Goal: Information Seeking & Learning: Learn about a topic

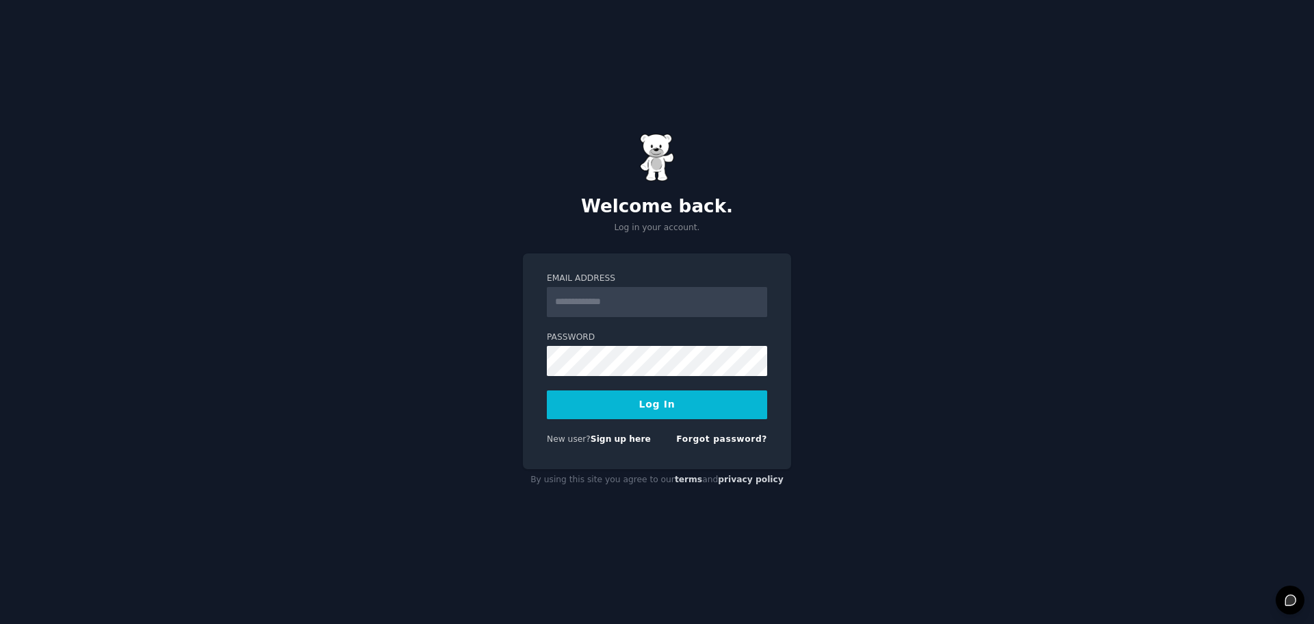
click at [578, 310] on input "Email Address" at bounding box center [657, 302] width 220 height 30
type input "**********"
click at [669, 408] on button "Log In" at bounding box center [657, 404] width 220 height 29
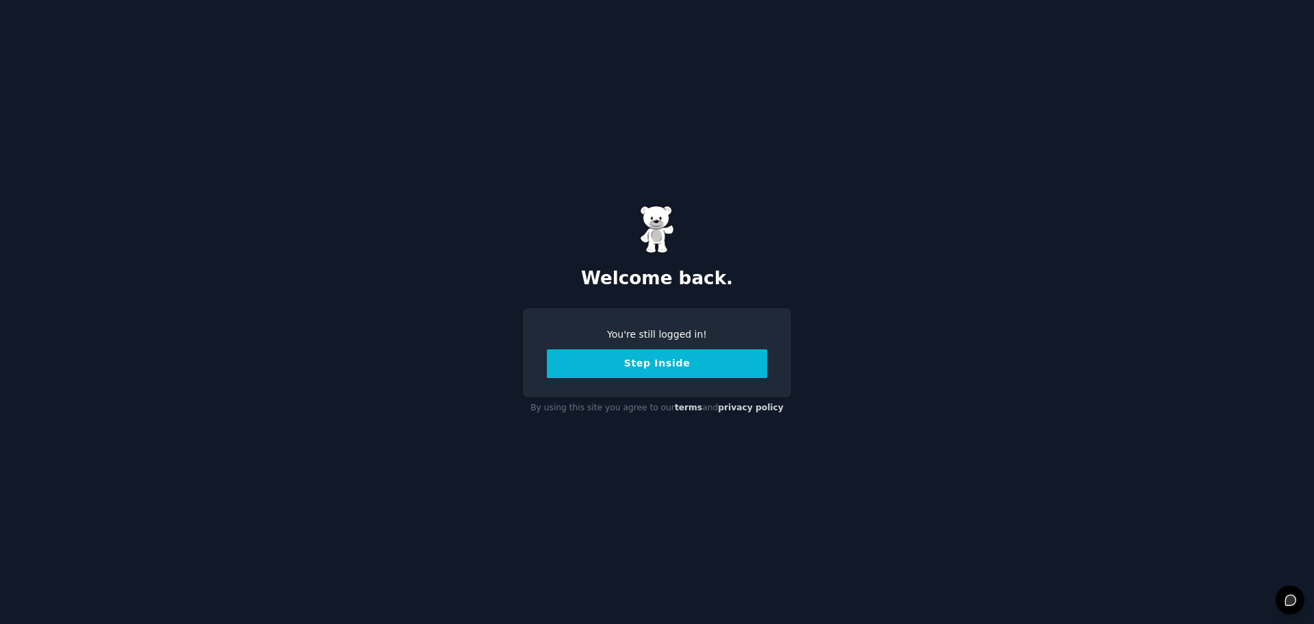
click at [663, 363] on button "Step Inside" at bounding box center [657, 363] width 220 height 29
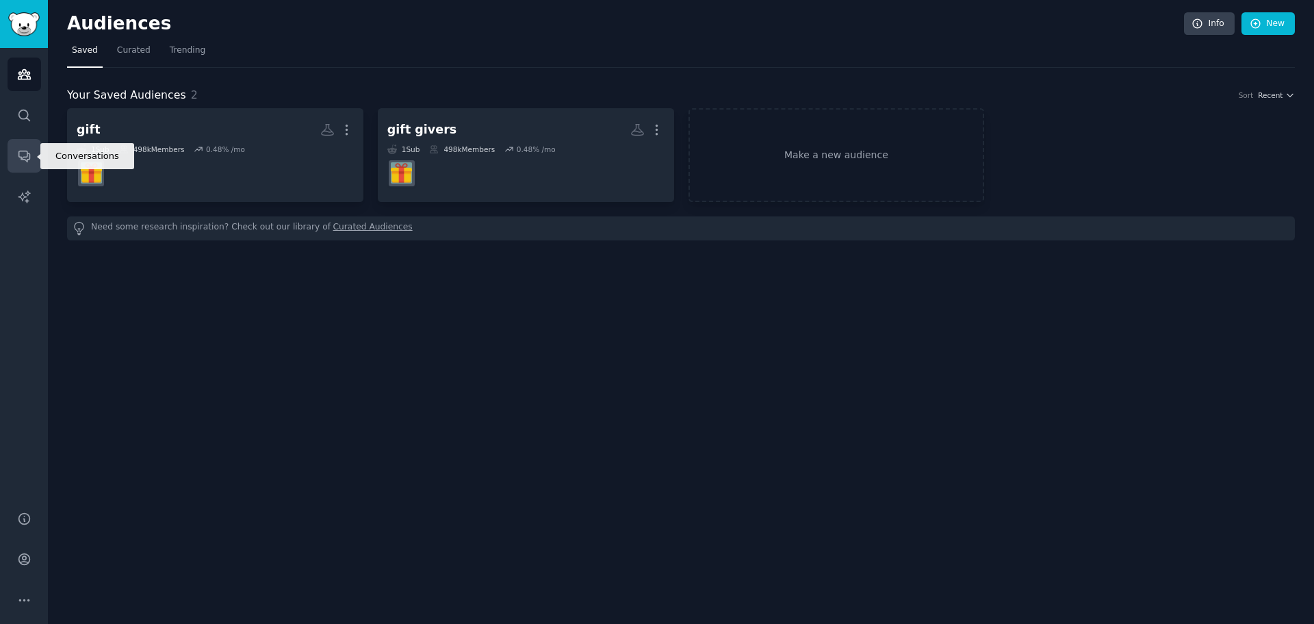
click at [24, 156] on icon "Sidebar" at bounding box center [24, 156] width 14 height 14
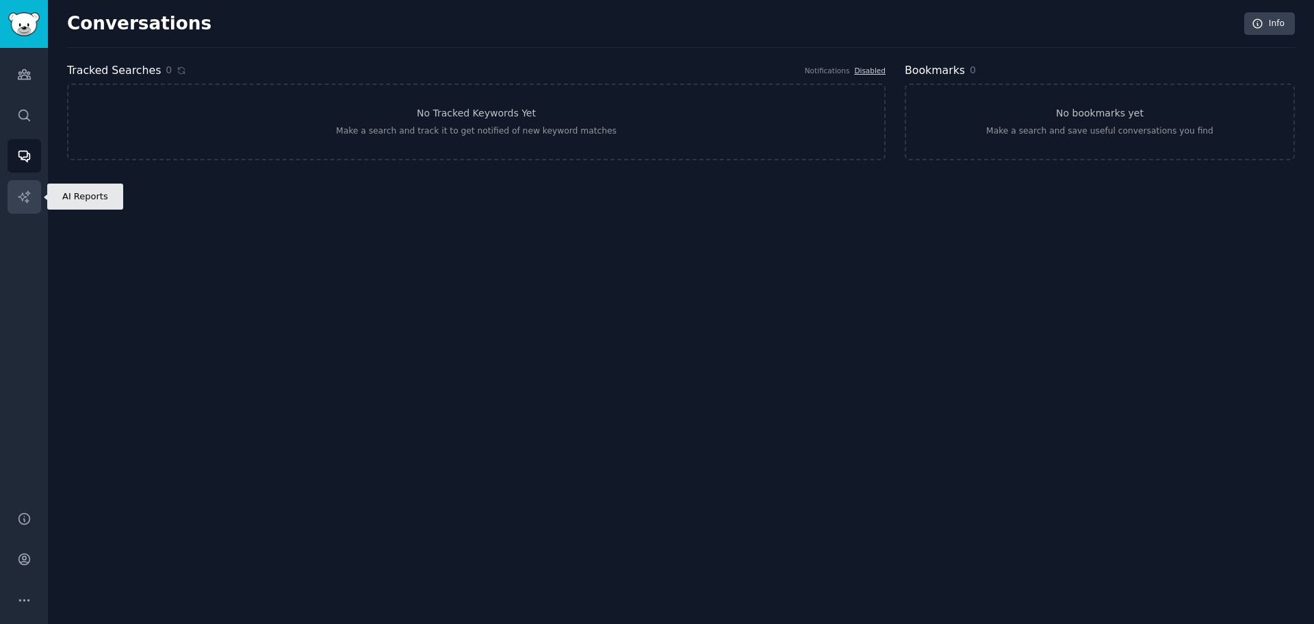
click at [26, 194] on icon "Sidebar" at bounding box center [24, 197] width 14 height 14
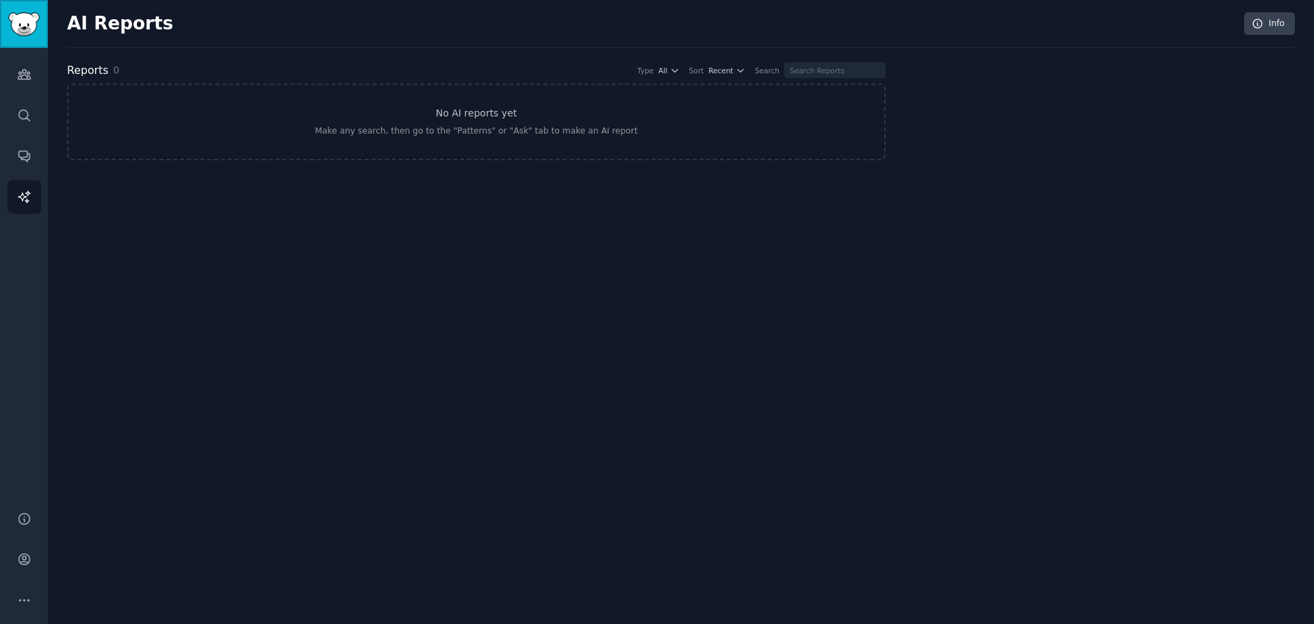
click at [29, 16] on img "Sidebar" at bounding box center [23, 24] width 31 height 24
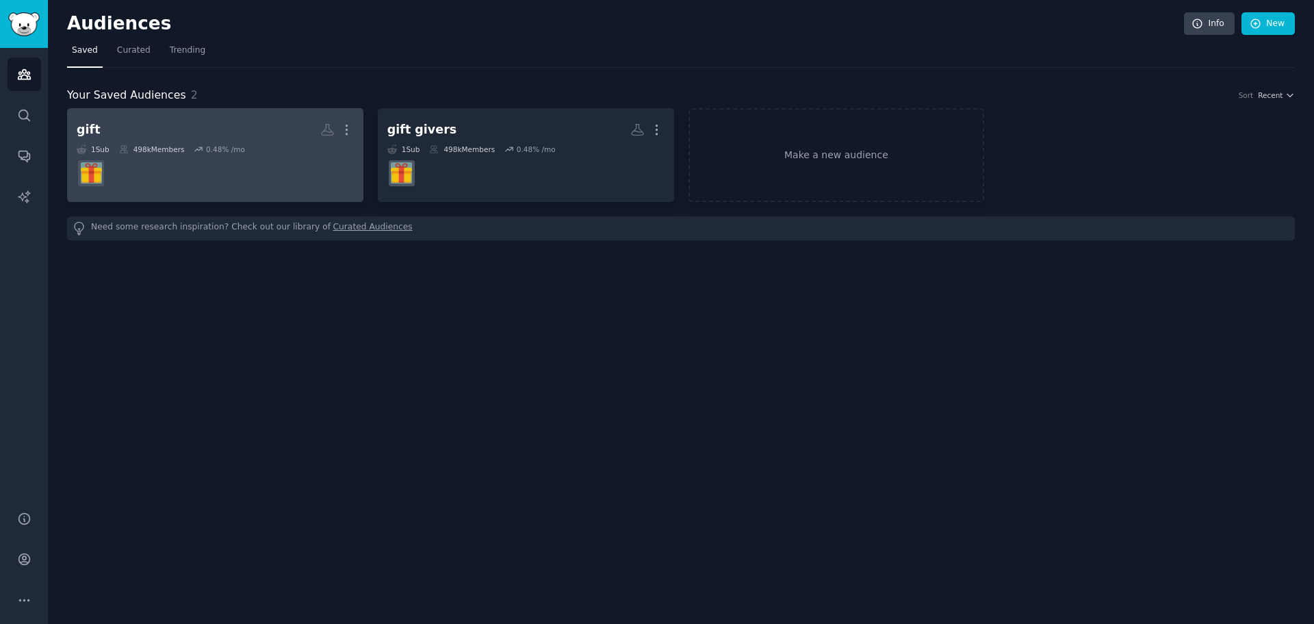
click at [164, 152] on div "498k Members" at bounding box center [152, 149] width 66 height 10
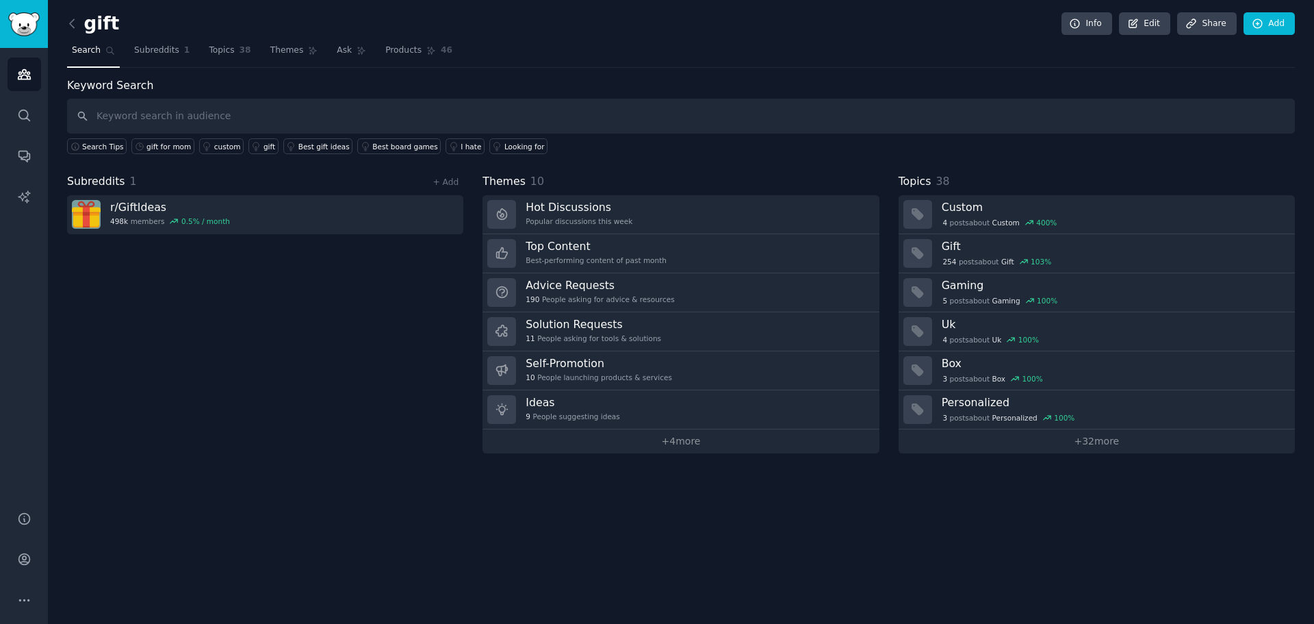
click at [133, 120] on input "text" at bounding box center [681, 116] width 1228 height 35
type input "gifts"
click at [166, 144] on div "gift for mom" at bounding box center [168, 147] width 44 height 10
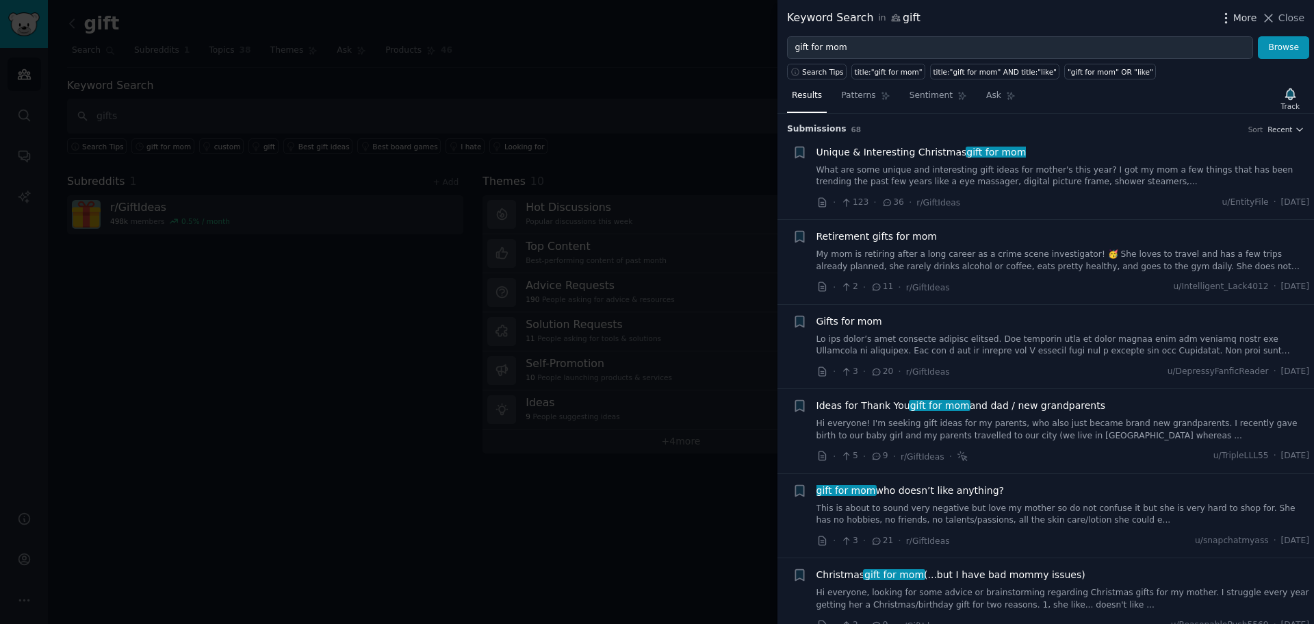
click at [1232, 14] on icon "button" at bounding box center [1226, 18] width 14 height 14
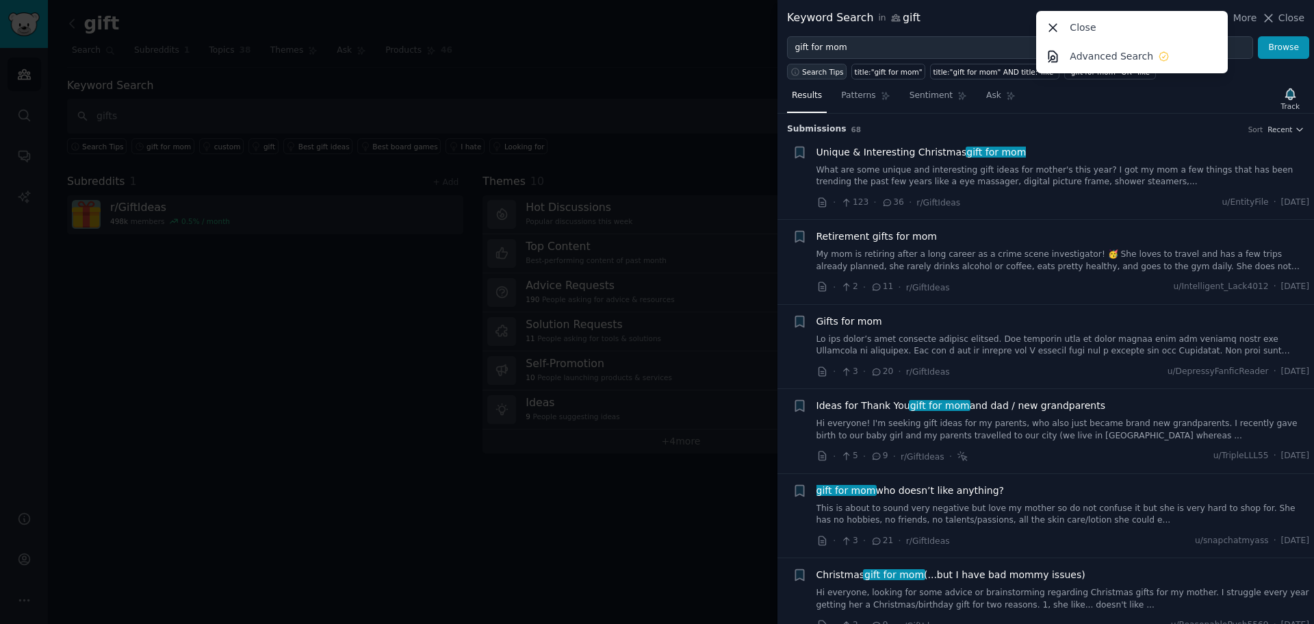
click at [824, 71] on span "Search Tips" at bounding box center [823, 72] width 42 height 10
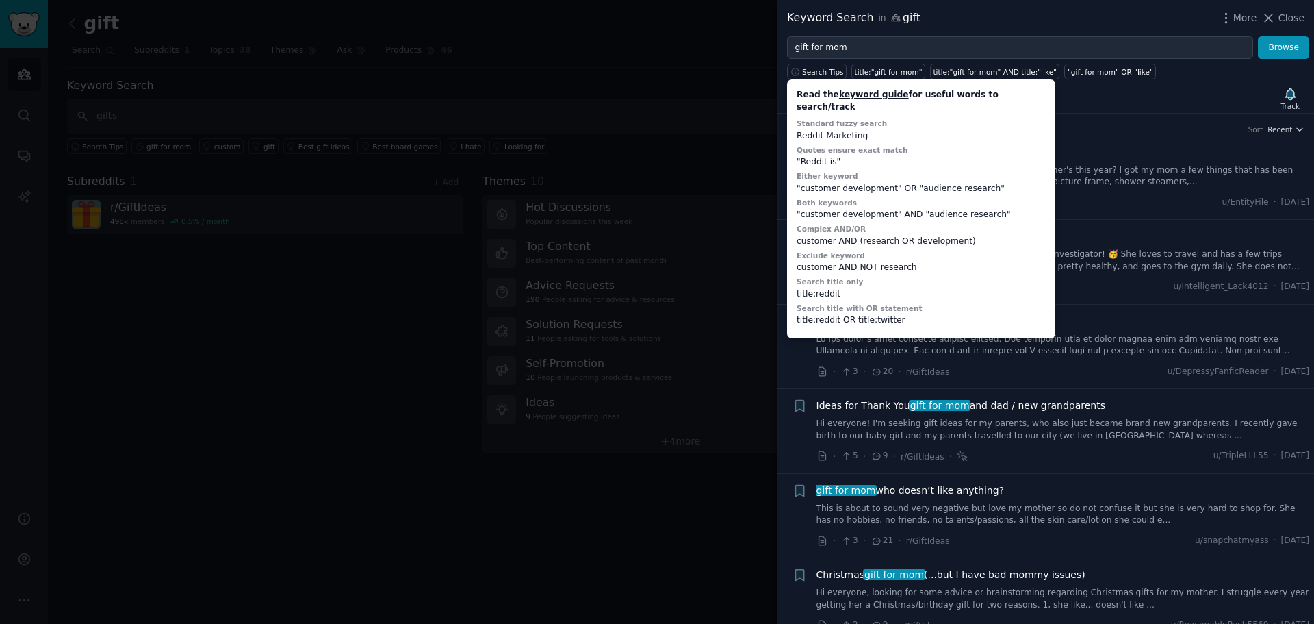
click at [690, 33] on div at bounding box center [657, 312] width 1314 height 624
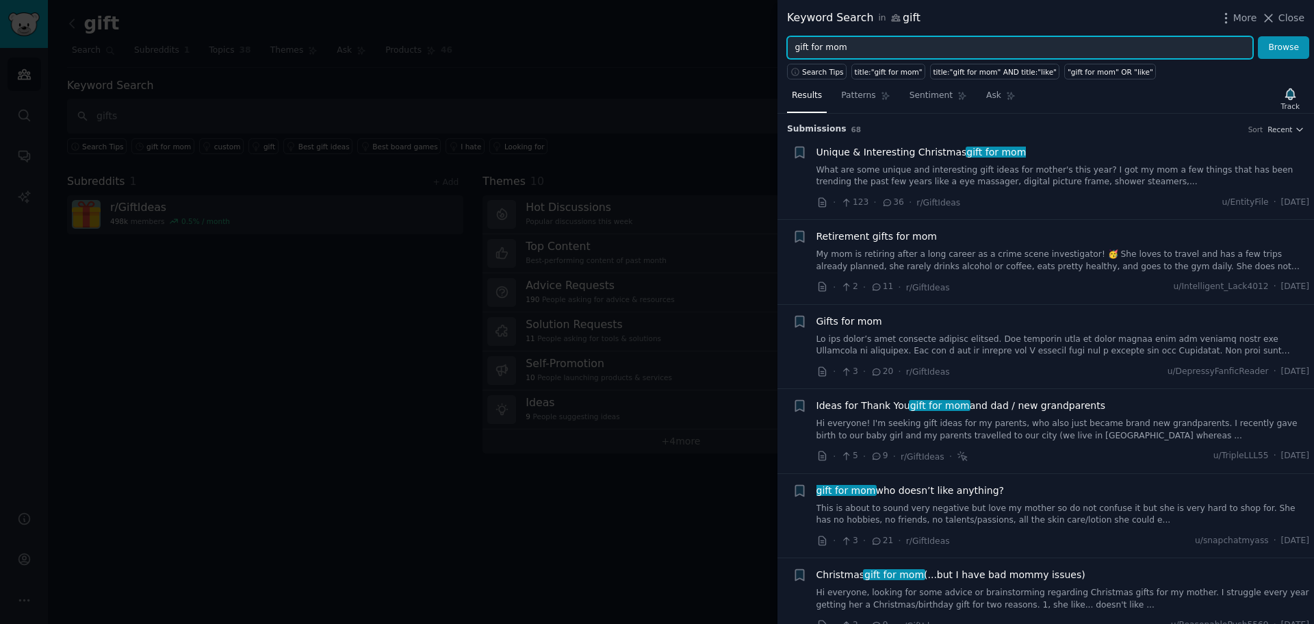
drag, startPoint x: 859, startPoint y: 45, endPoint x: 744, endPoint y: 47, distance: 115.0
click at [744, 45] on div "Keyword Search in gift More Close gift for mom Browse Search Tips title:"gift f…" at bounding box center [657, 312] width 1314 height 624
type input "gift for"
click at [1258, 36] on button "Browse" at bounding box center [1283, 47] width 51 height 23
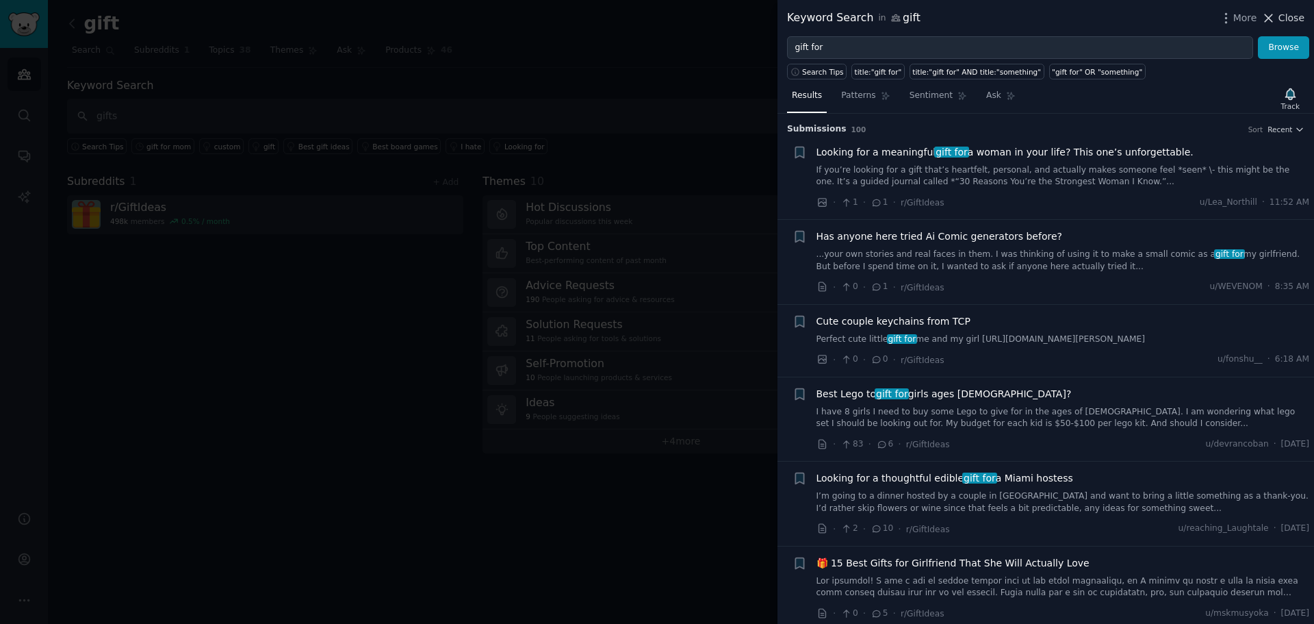
click at [1276, 16] on icon at bounding box center [1268, 18] width 14 height 14
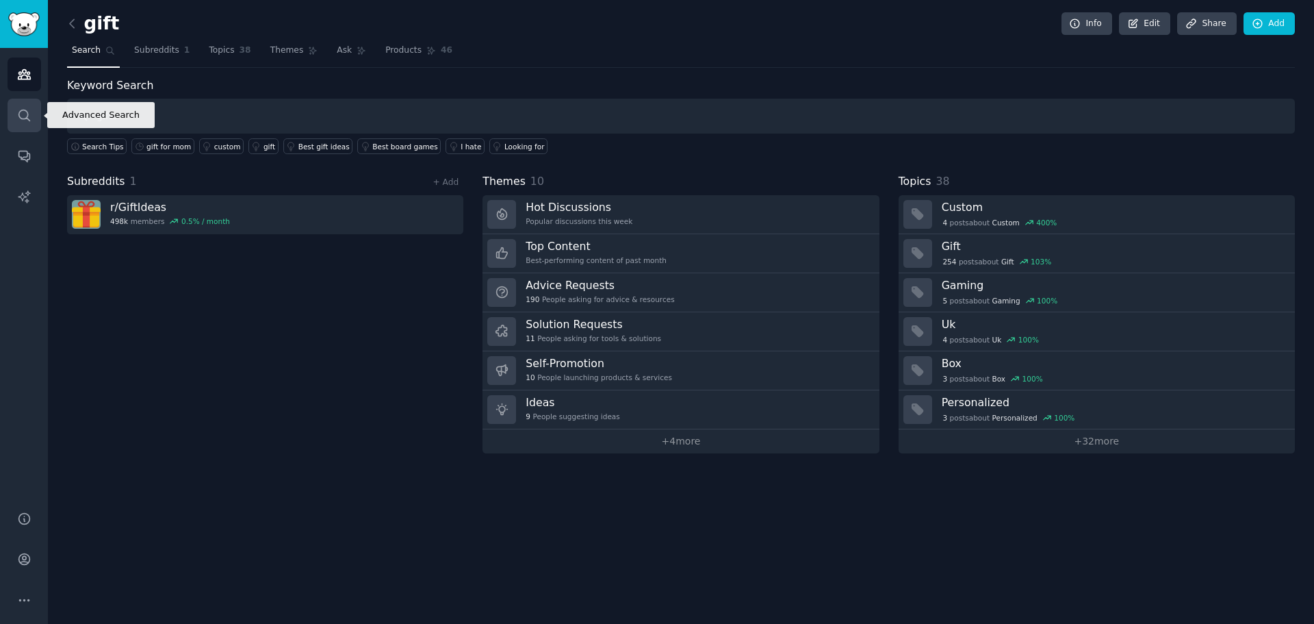
click at [24, 113] on icon "Sidebar" at bounding box center [24, 115] width 14 height 14
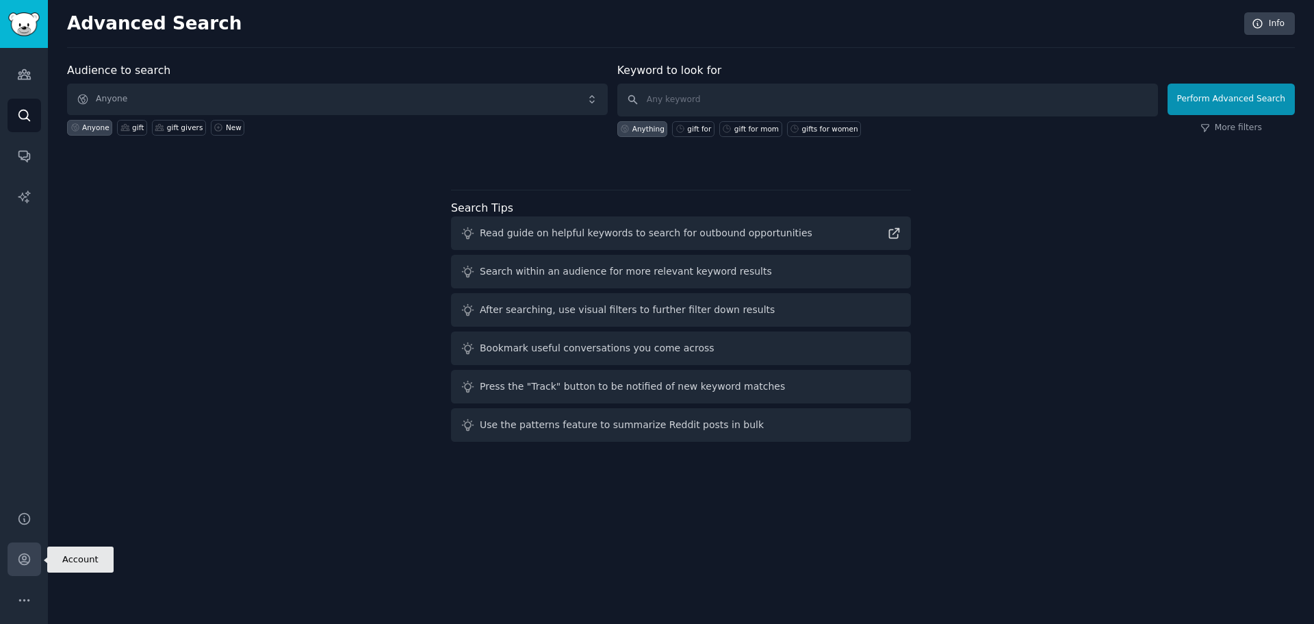
click at [20, 558] on icon "Sidebar" at bounding box center [24, 559] width 14 height 14
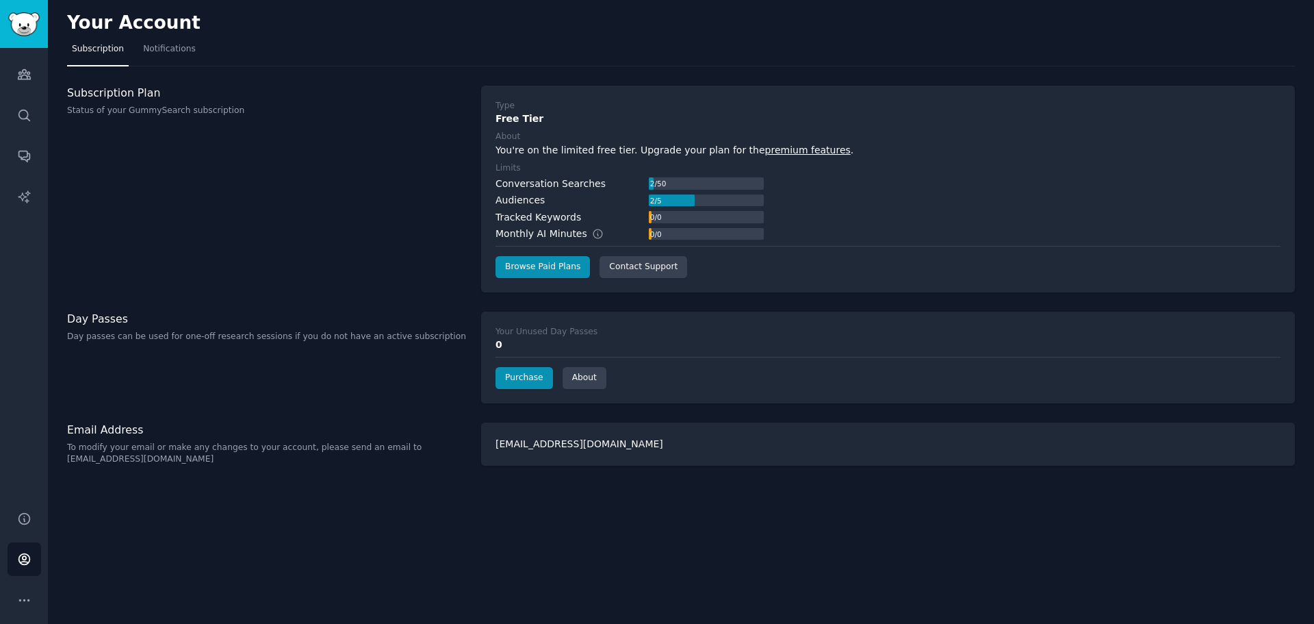
click at [117, 581] on div "Your Account Subscription Notifications Subscription Plan Status of your GummyS…" at bounding box center [681, 312] width 1266 height 624
click at [29, 110] on icon "Sidebar" at bounding box center [24, 115] width 14 height 14
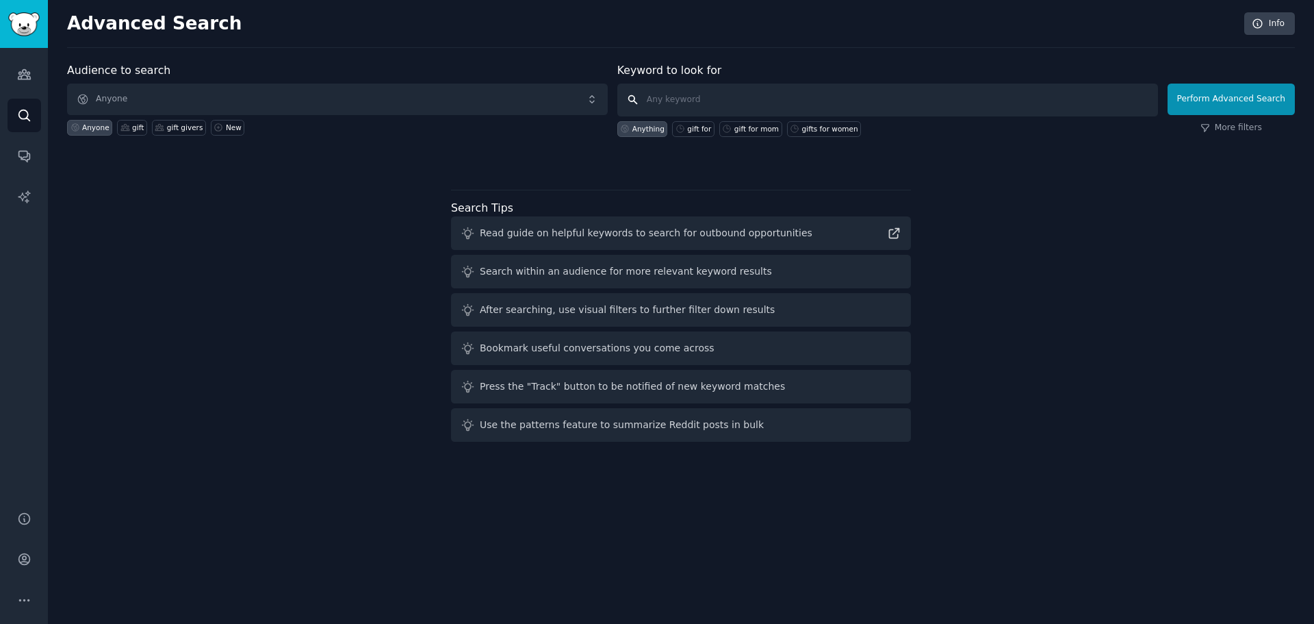
click at [708, 92] on input "text" at bounding box center [887, 100] width 541 height 33
type input "gift for"
click button "Perform Advanced Search" at bounding box center [1231, 99] width 127 height 31
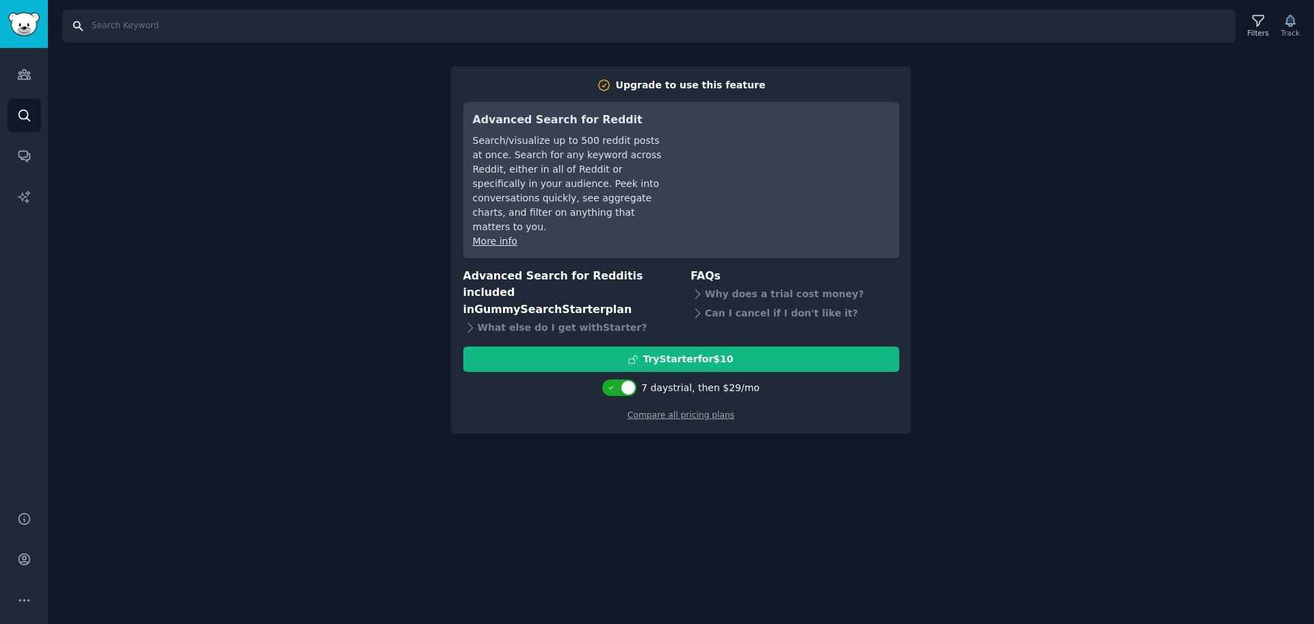
click at [159, 25] on input "Search" at bounding box center [648, 26] width 1173 height 33
type input "gift for"
click at [29, 78] on icon "Sidebar" at bounding box center [24, 75] width 12 height 10
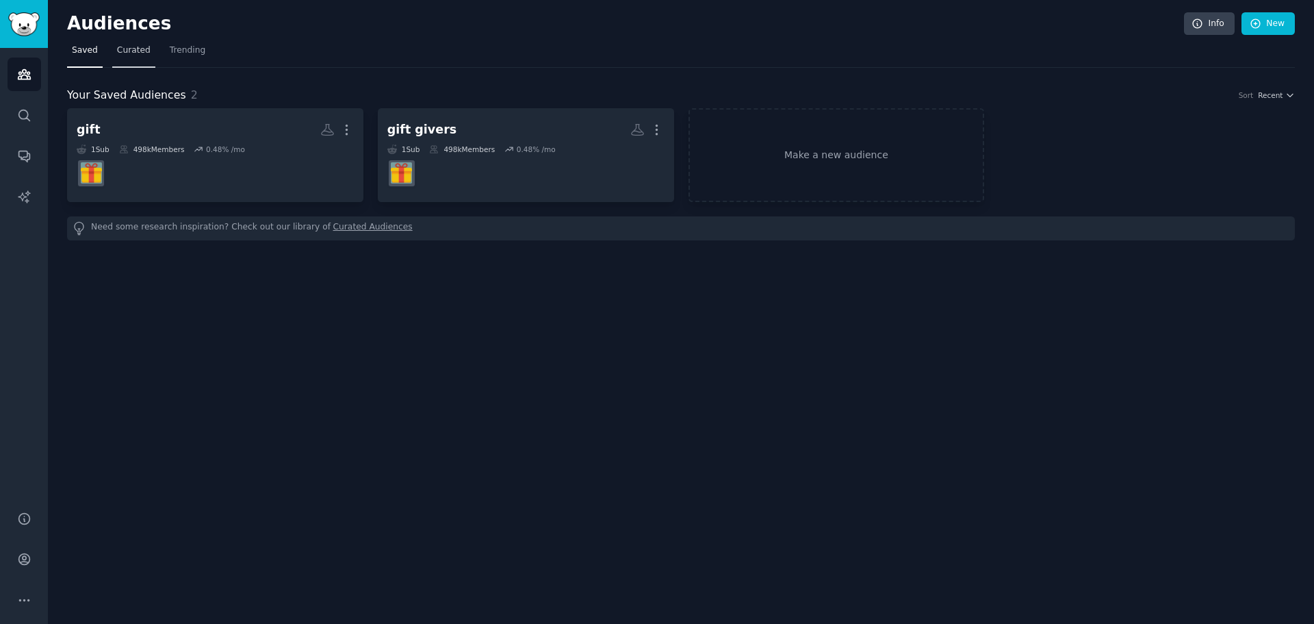
click at [131, 57] on link "Curated" at bounding box center [133, 54] width 43 height 28
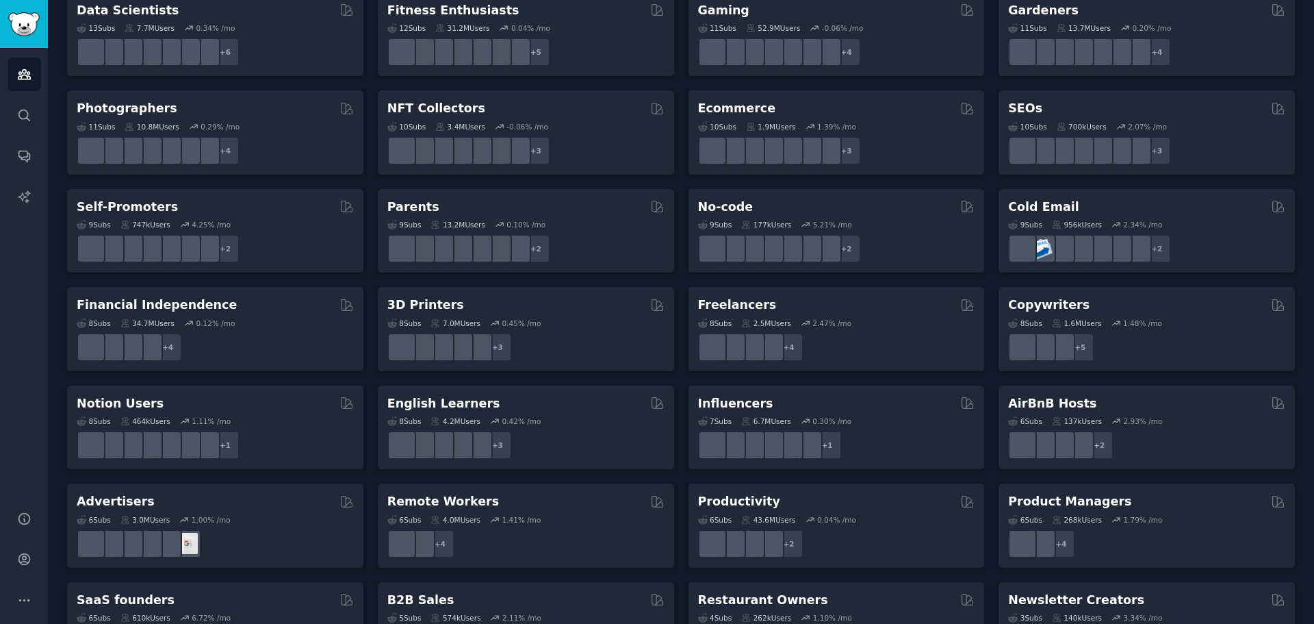
scroll to position [472, 0]
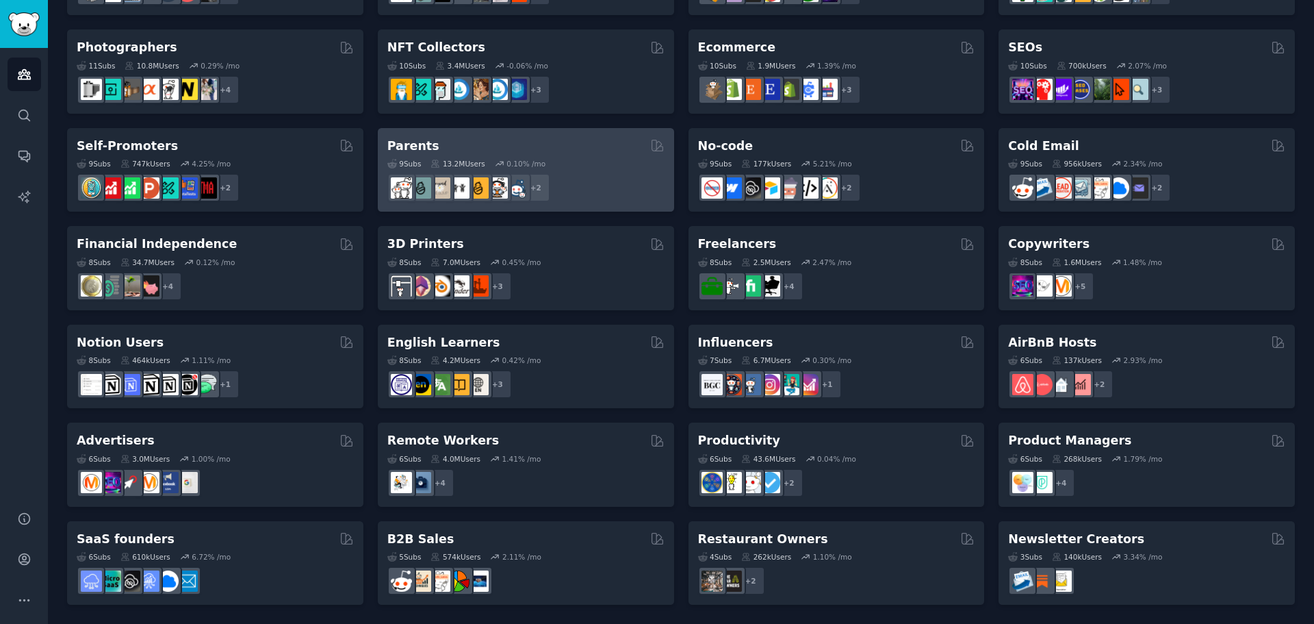
click at [409, 145] on h2 "Parents" at bounding box center [413, 146] width 52 height 17
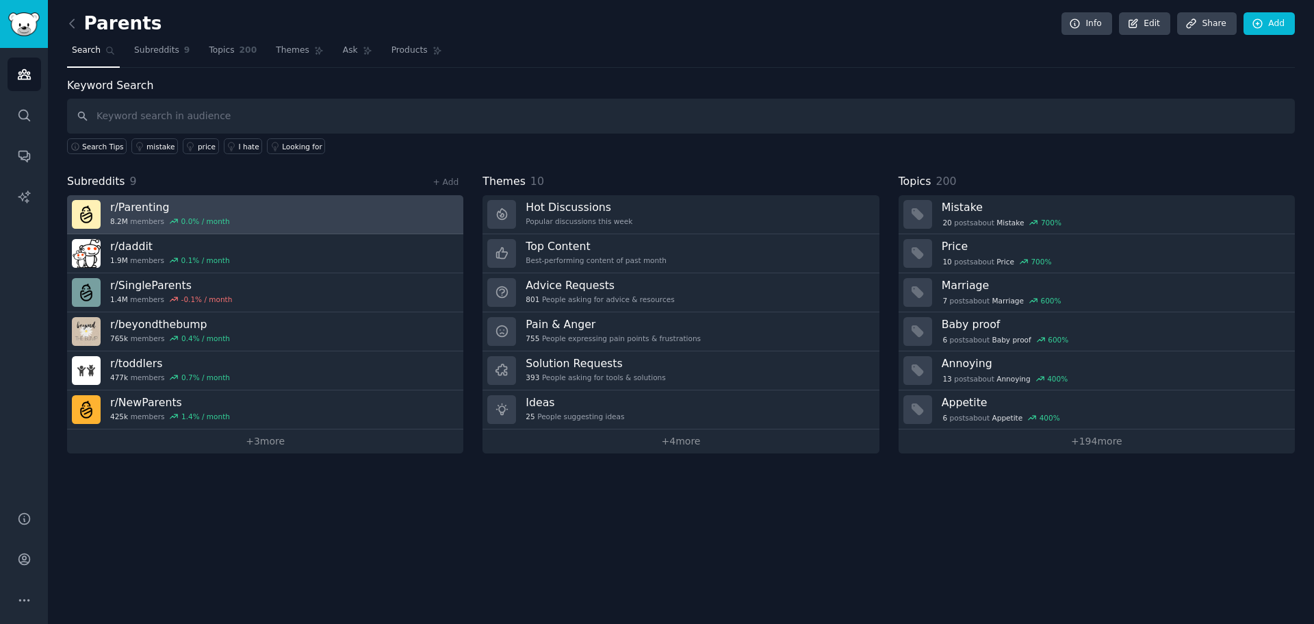
click at [137, 208] on h3 "r/ Parenting" at bounding box center [170, 207] width 120 height 14
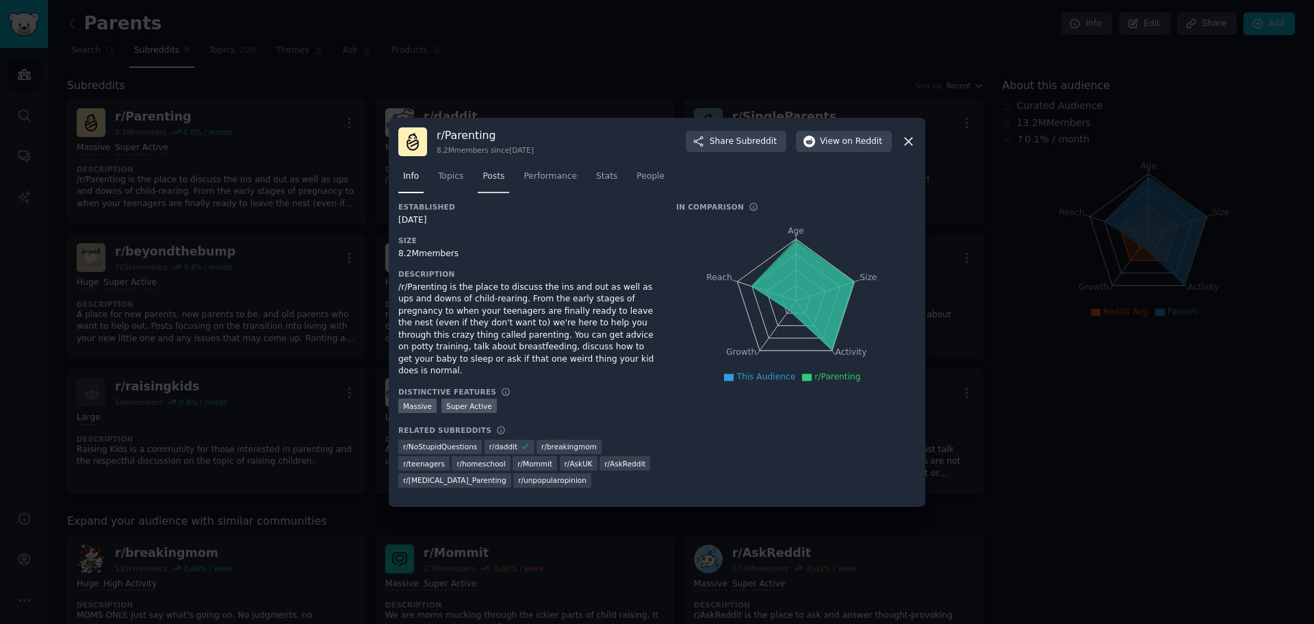
click at [487, 179] on span "Posts" at bounding box center [494, 176] width 22 height 12
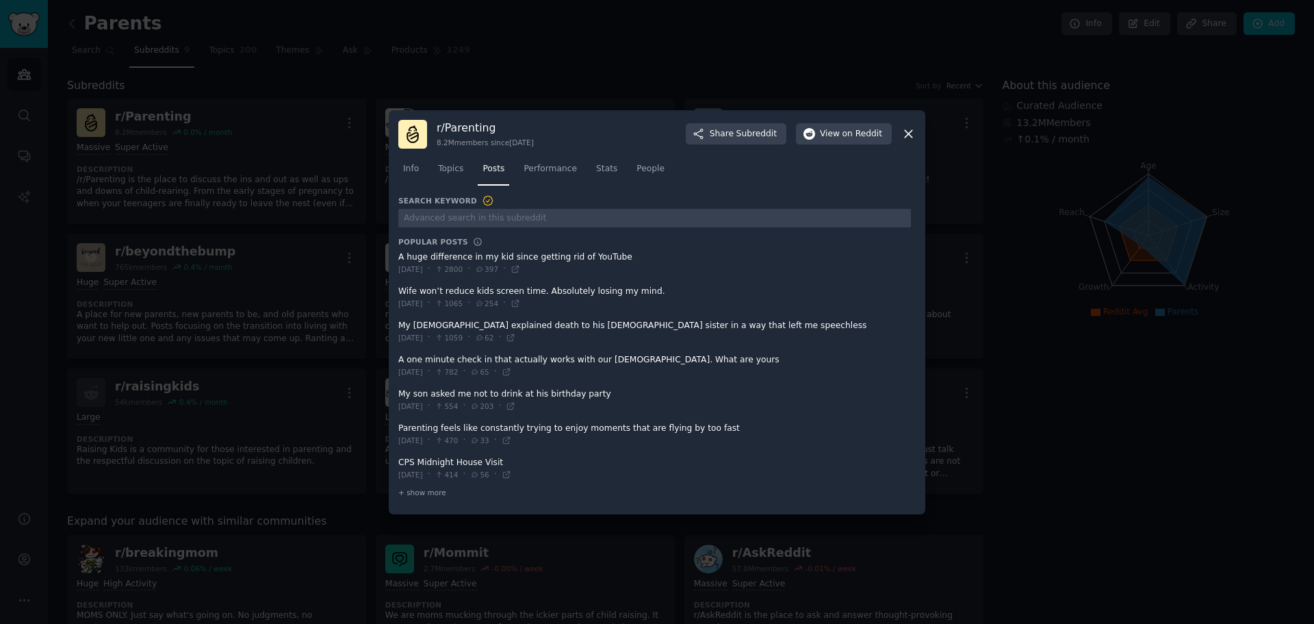
click at [908, 129] on icon at bounding box center [908, 134] width 14 height 14
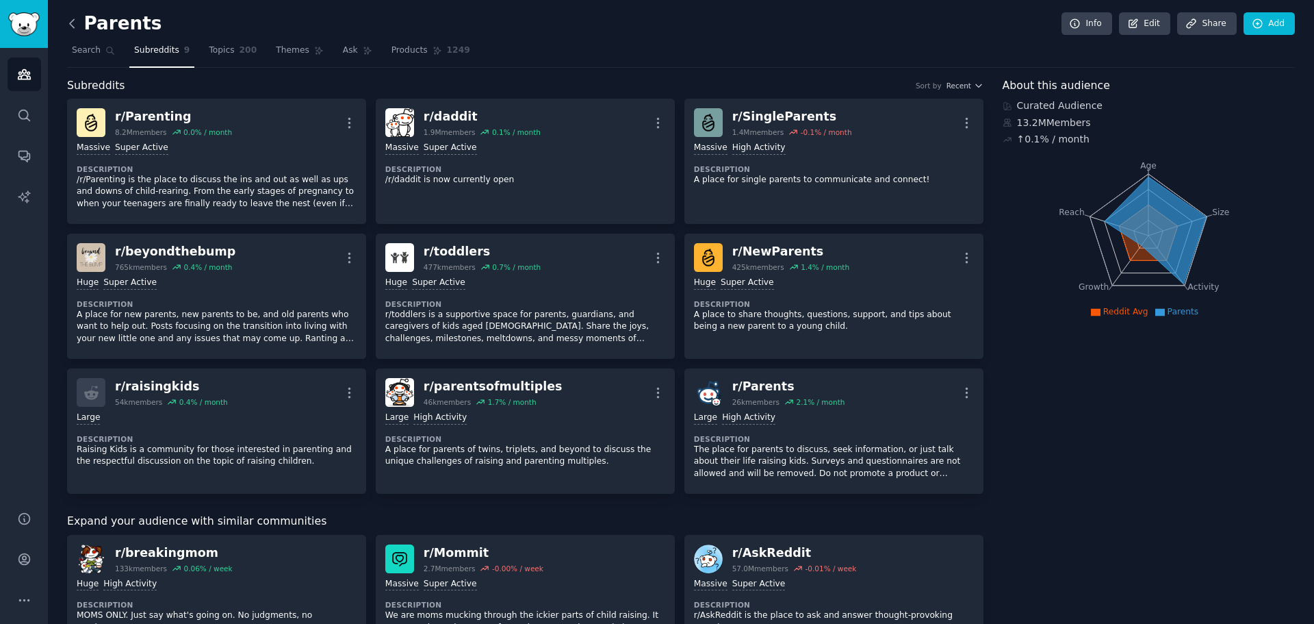
click at [73, 22] on icon at bounding box center [72, 23] width 14 height 14
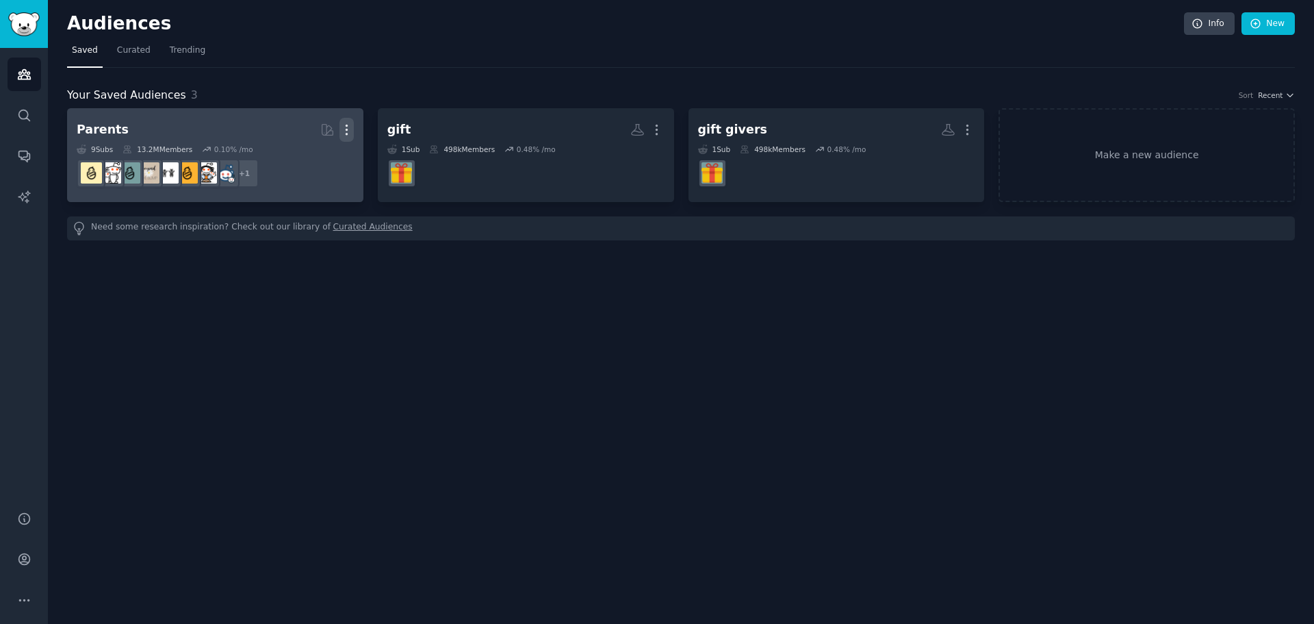
click at [345, 125] on icon "button" at bounding box center [346, 130] width 14 height 14
click at [302, 159] on p "Delete" at bounding box center [309, 158] width 31 height 14
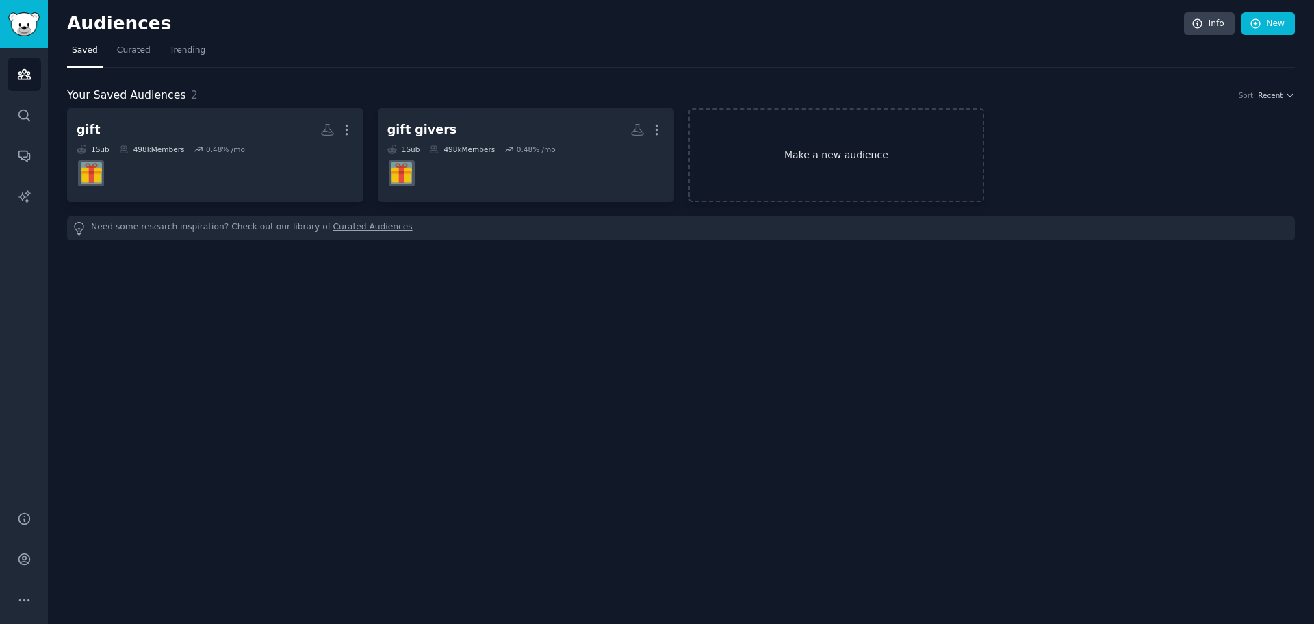
click at [827, 157] on link "Make a new audience" at bounding box center [837, 155] width 296 height 94
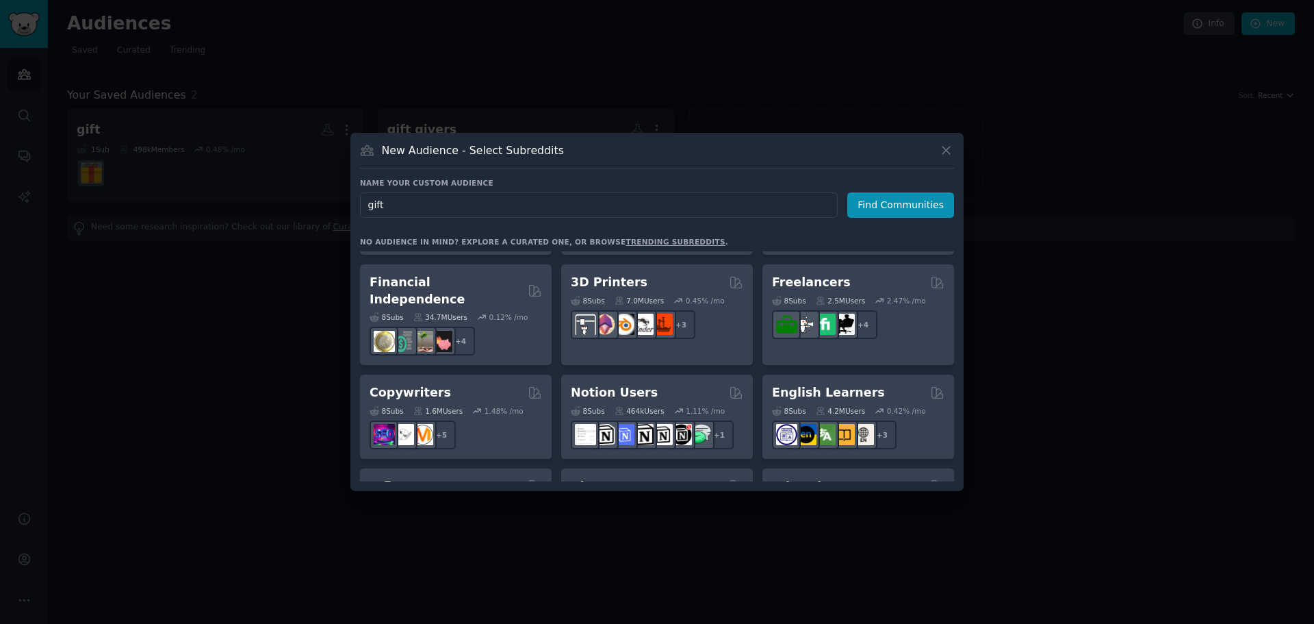
scroll to position [753, 0]
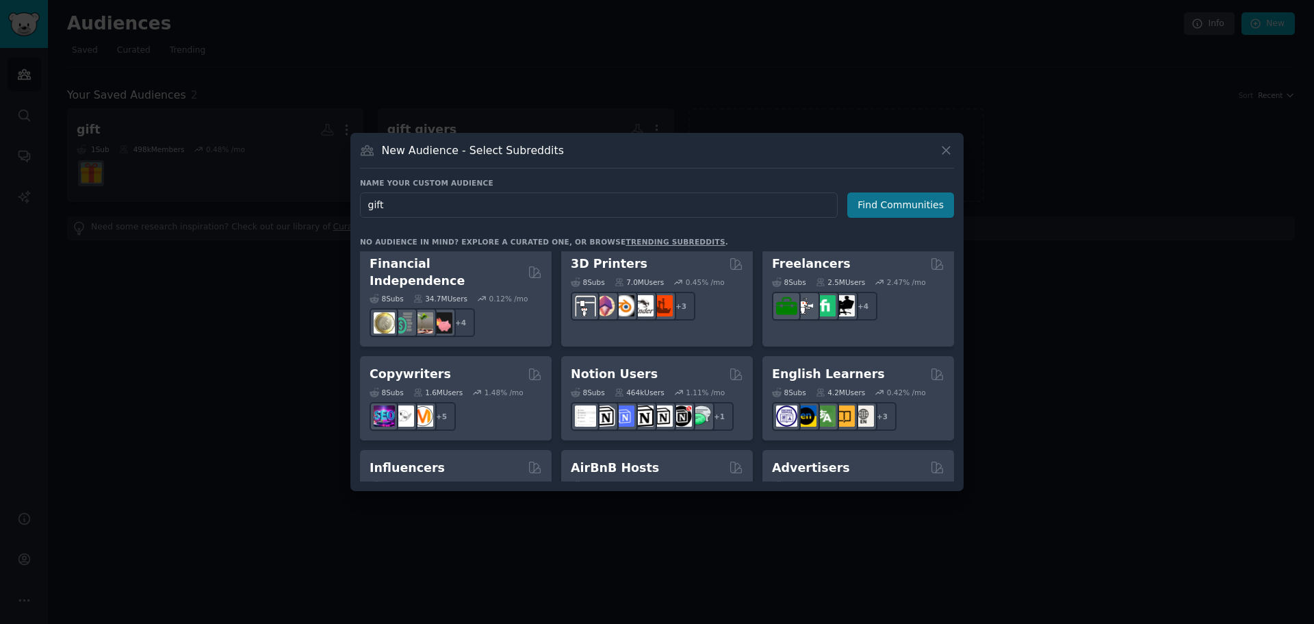
type input "gift"
click at [889, 207] on button "Find Communities" at bounding box center [900, 204] width 107 height 25
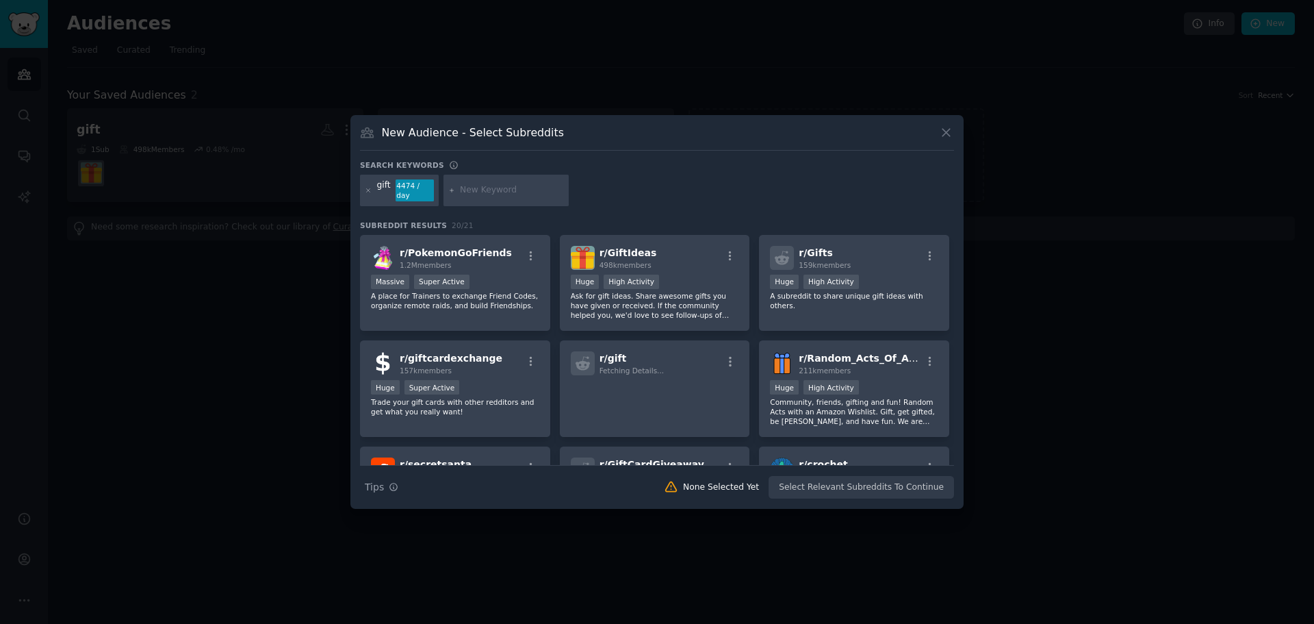
drag, startPoint x: 622, startPoint y: 136, endPoint x: 677, endPoint y: 142, distance: 55.2
click at [676, 142] on div "New Audience - Select Subreddits" at bounding box center [657, 138] width 594 height 26
click at [660, 291] on p "Ask for gift ideas. Share awesome gifts you have given or received. If the comm…" at bounding box center [655, 305] width 168 height 29
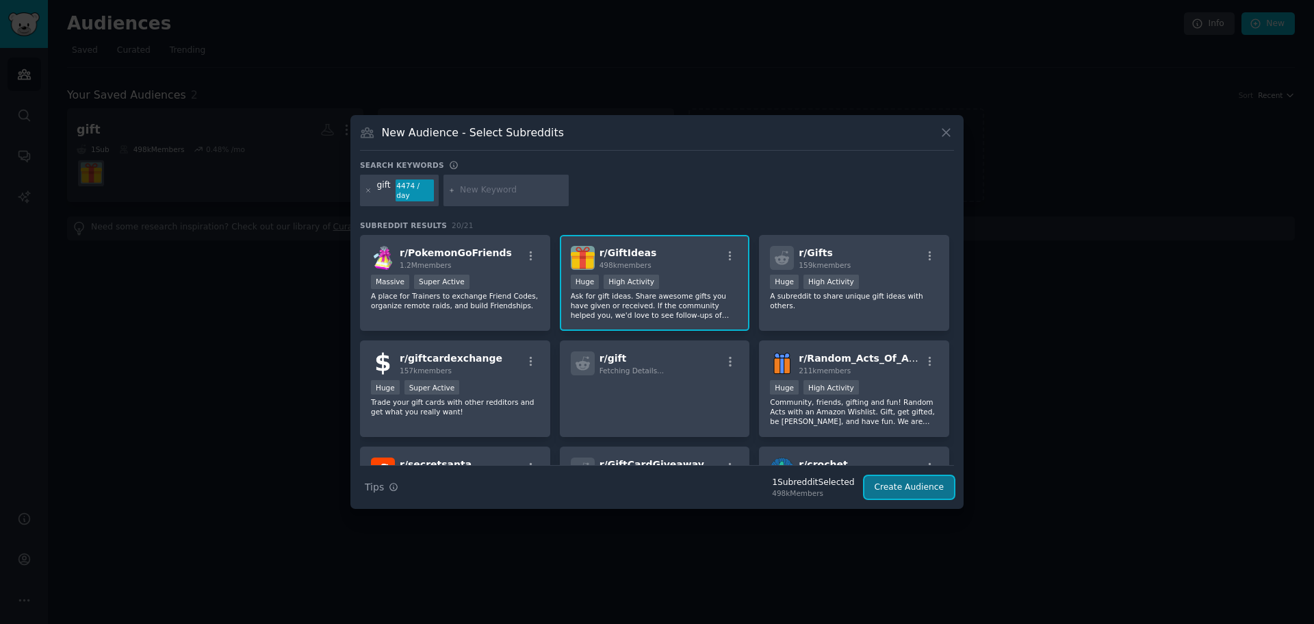
click at [908, 484] on button "Create Audience" at bounding box center [909, 487] width 90 height 23
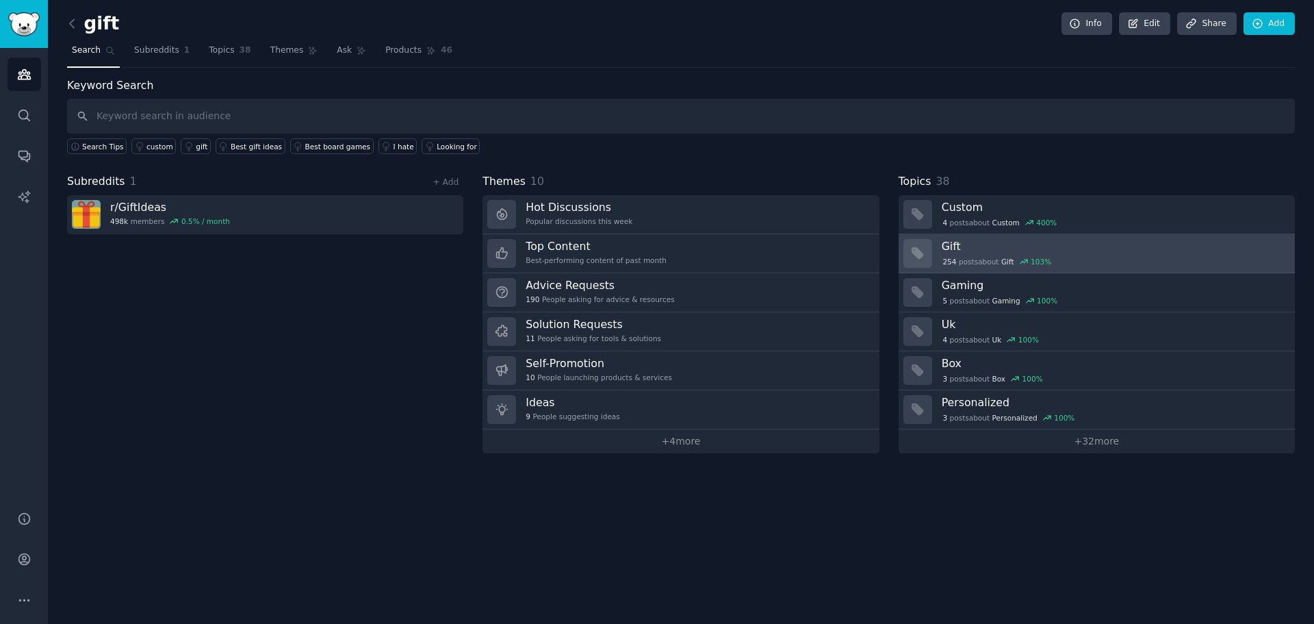
click at [952, 252] on h3 "Gift" at bounding box center [1114, 246] width 344 height 14
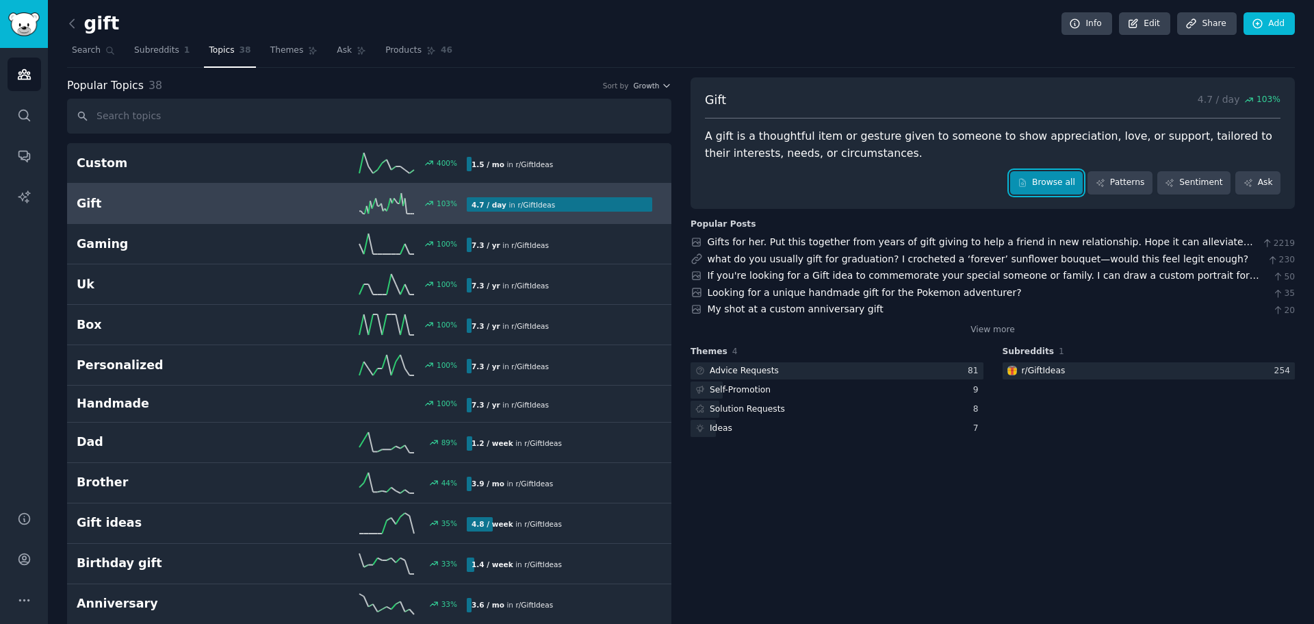
click at [1067, 183] on link "Browse all" at bounding box center [1046, 182] width 73 height 23
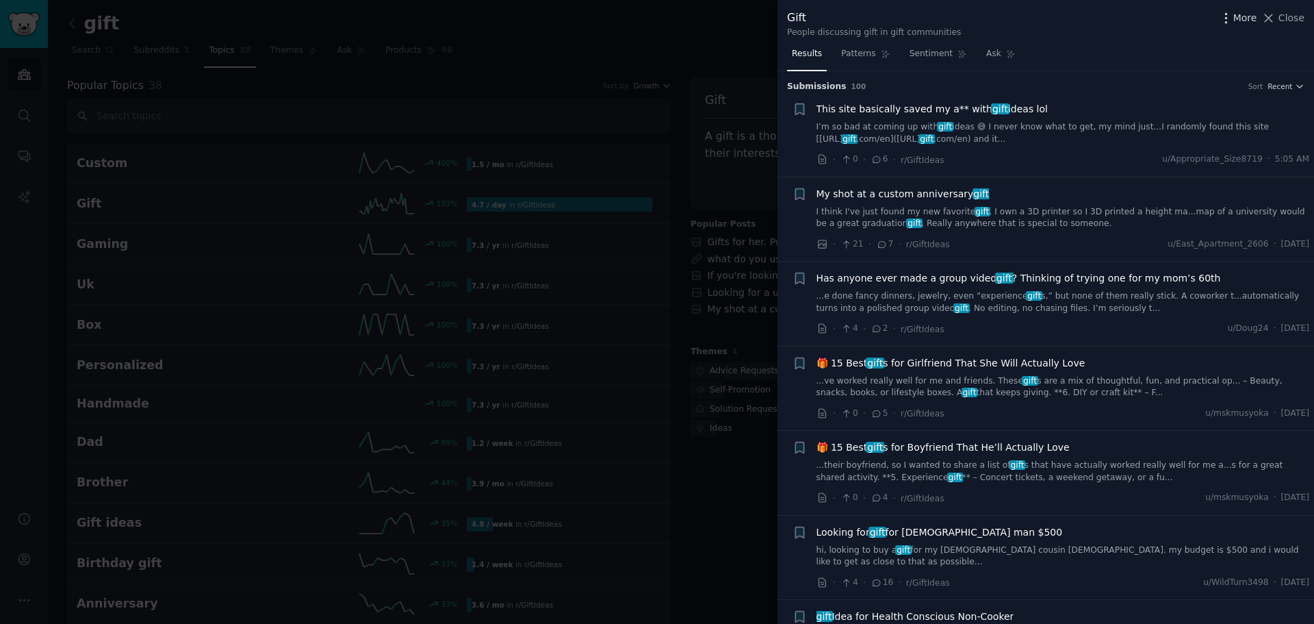
click at [1231, 16] on icon "button" at bounding box center [1226, 18] width 14 height 14
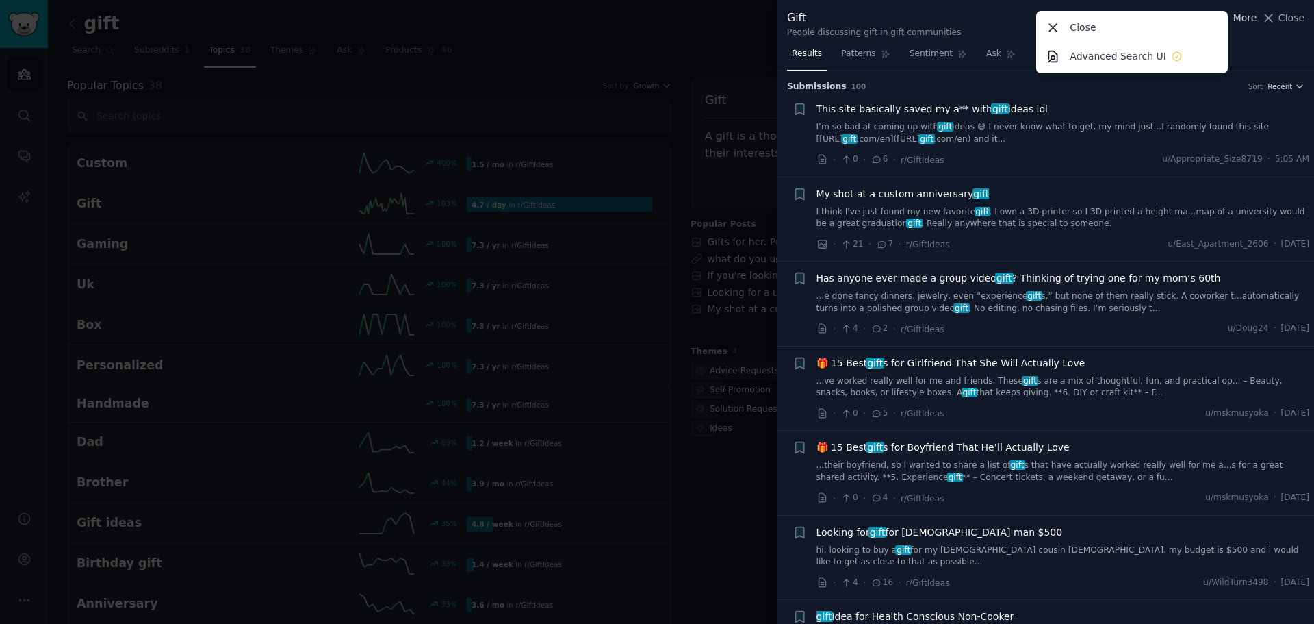
click at [1231, 16] on icon "button" at bounding box center [1226, 18] width 14 height 14
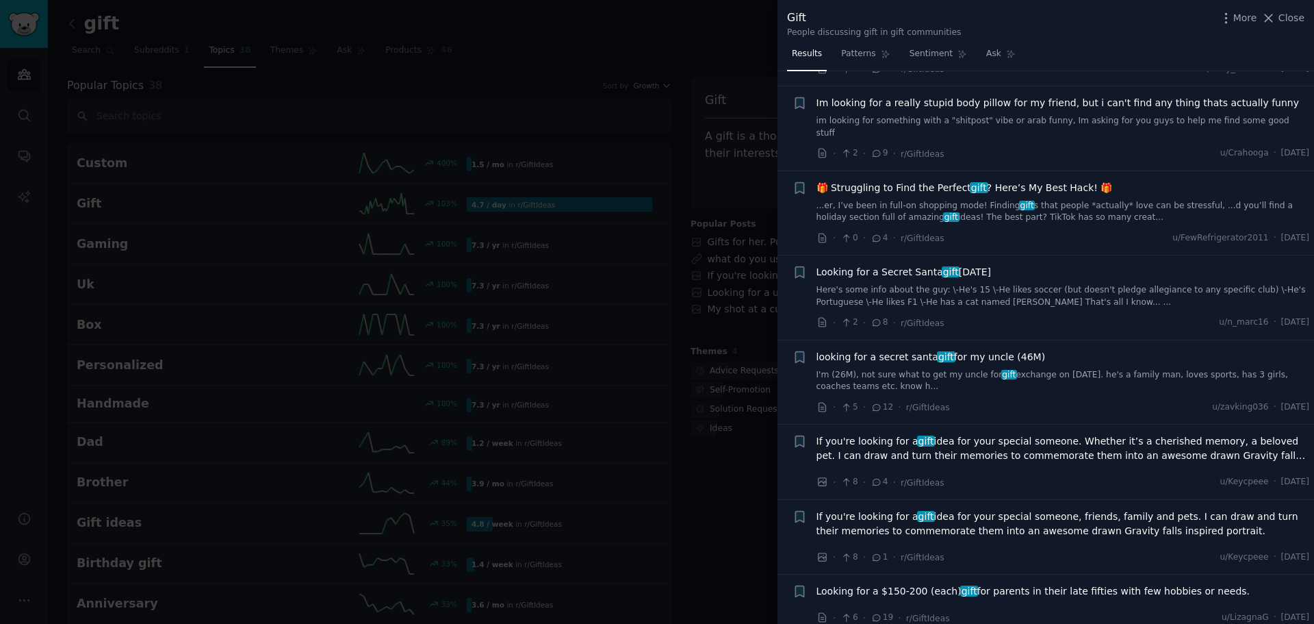
scroll to position [5133, 0]
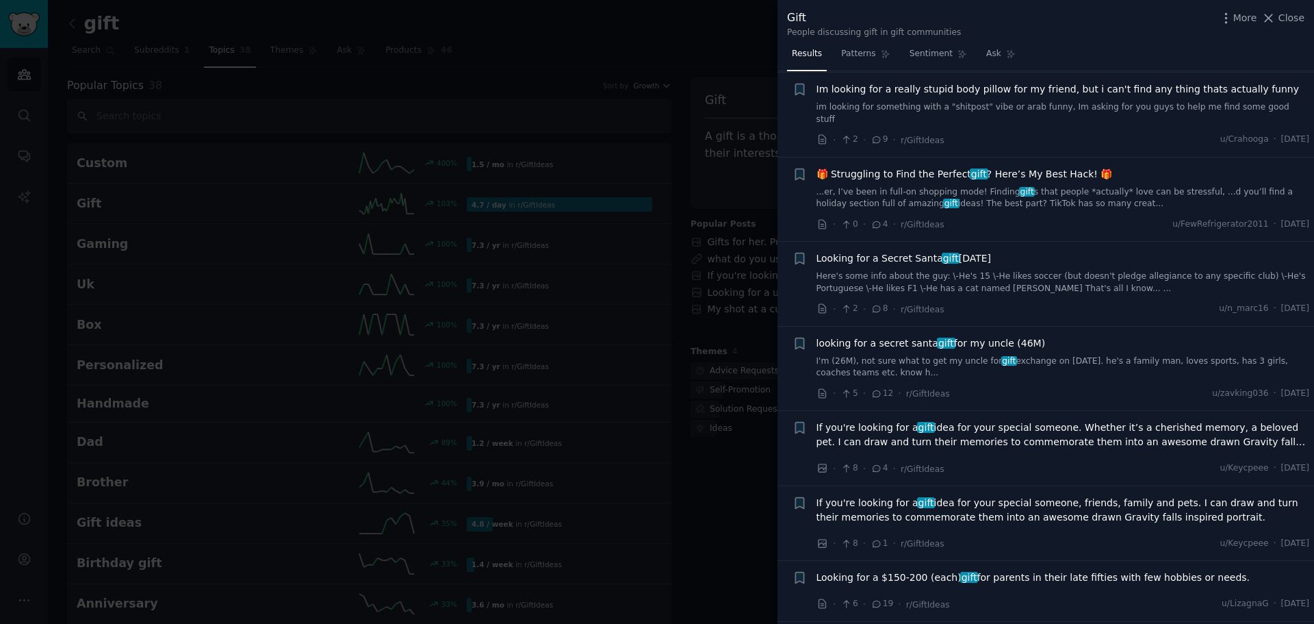
click at [14, 320] on div at bounding box center [657, 312] width 1314 height 624
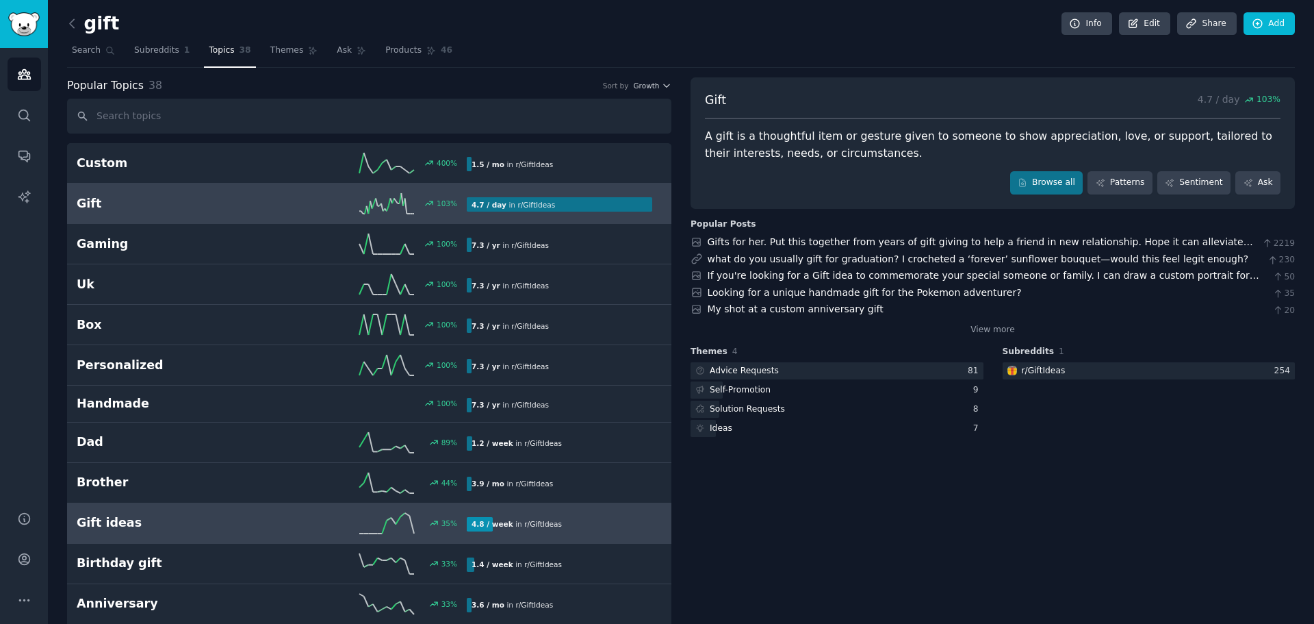
click at [117, 520] on h2 "Gift ideas" at bounding box center [174, 522] width 195 height 17
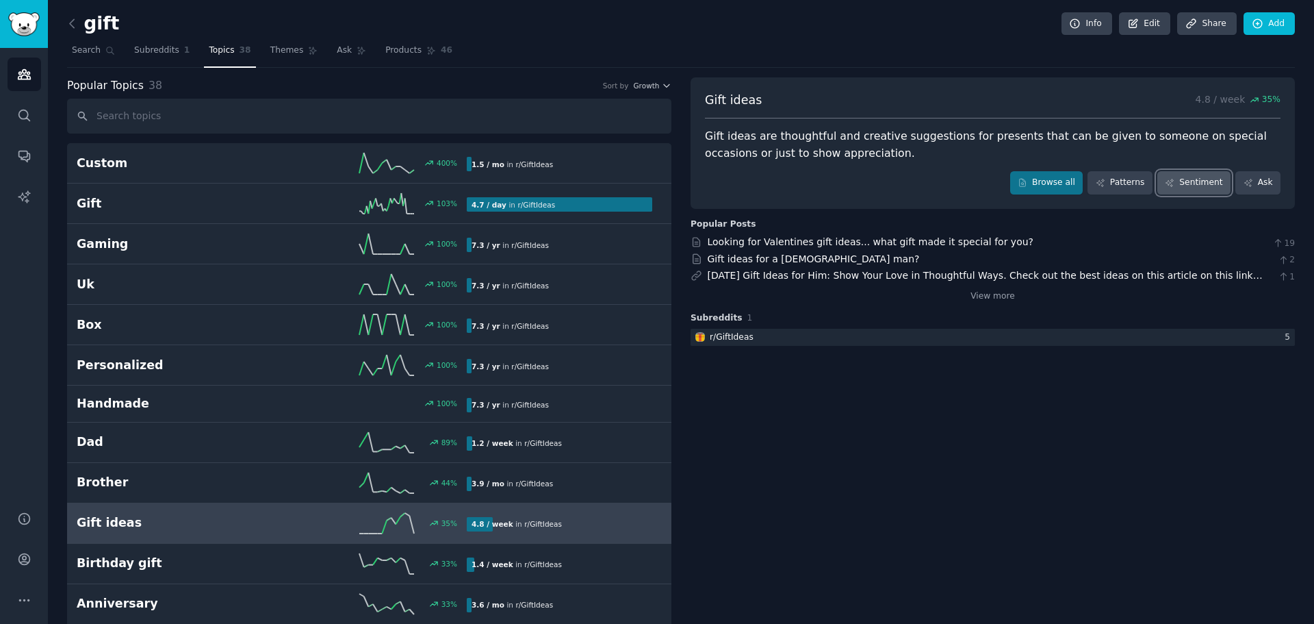
click at [1183, 182] on link "Sentiment" at bounding box center [1193, 182] width 73 height 23
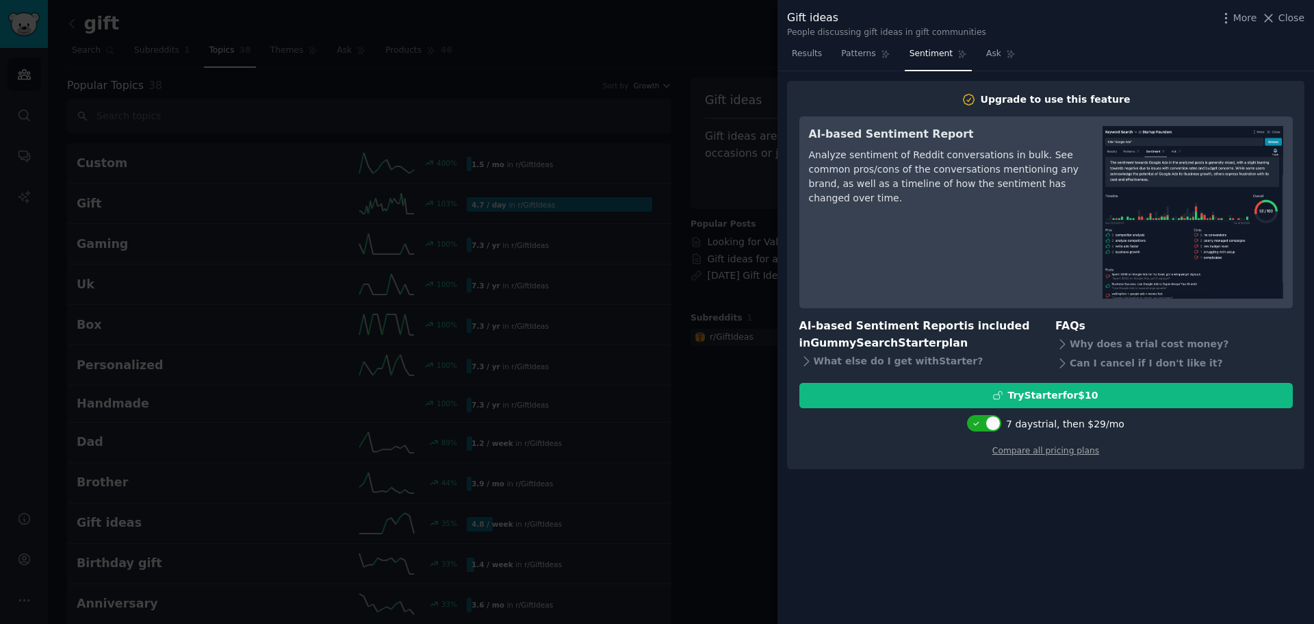
click at [723, 42] on div at bounding box center [657, 312] width 1314 height 624
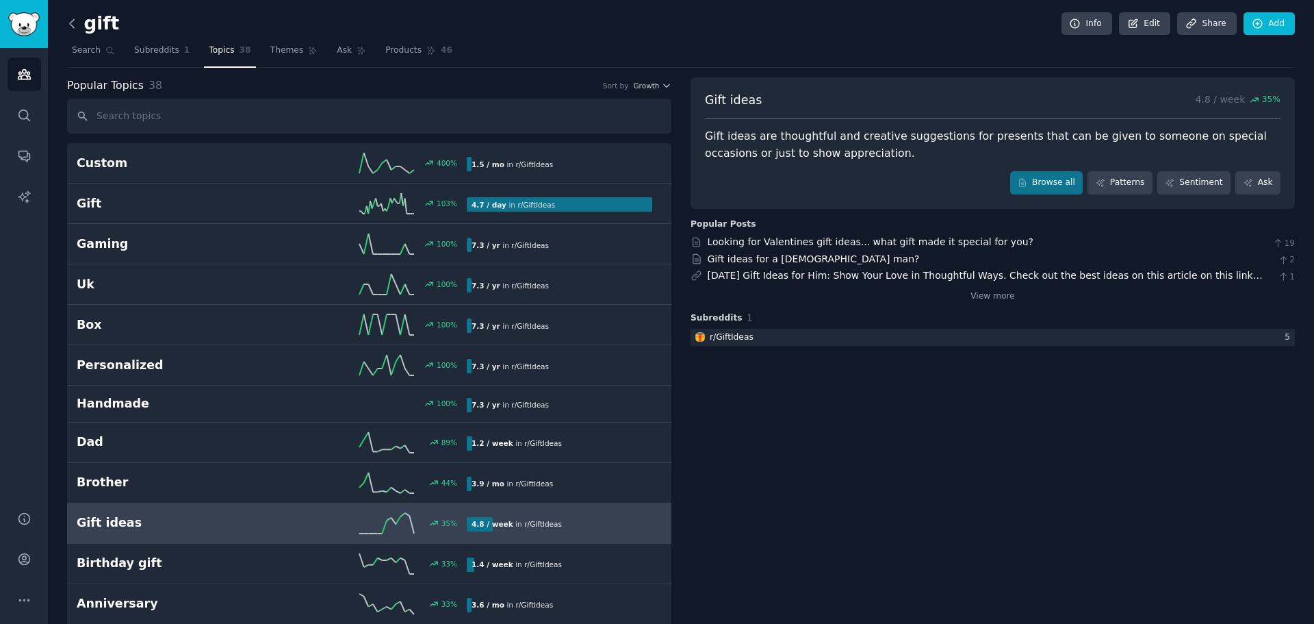
click at [69, 20] on icon at bounding box center [72, 23] width 14 height 14
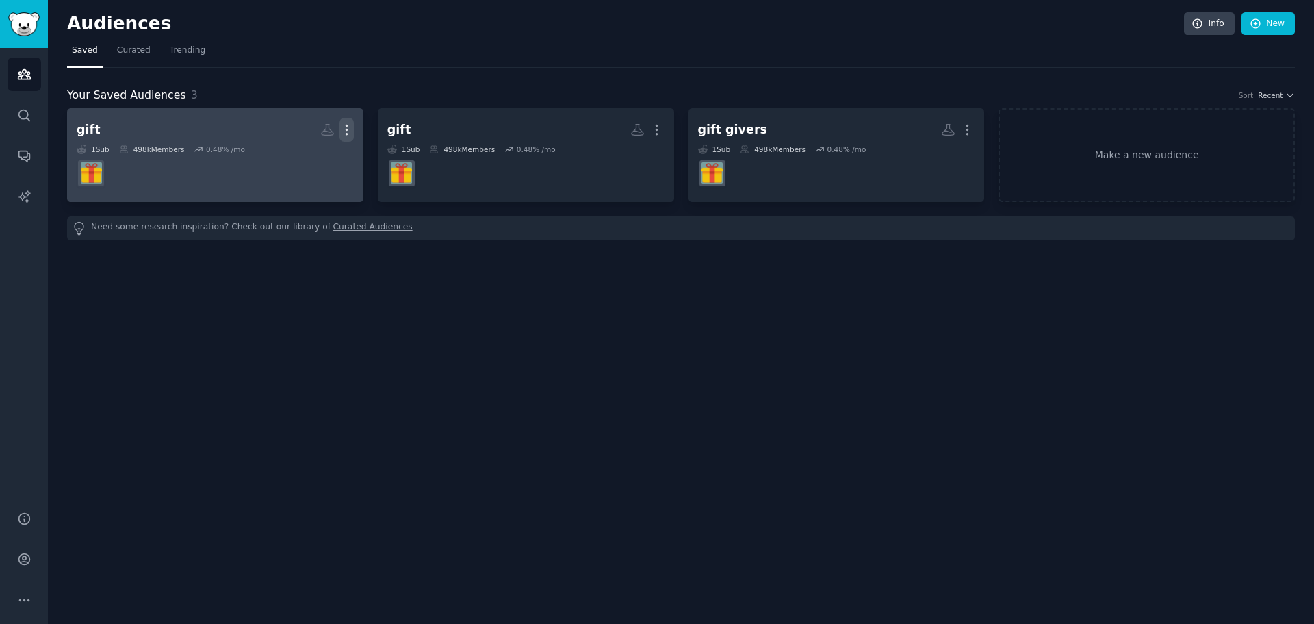
click at [343, 128] on icon "button" at bounding box center [346, 130] width 14 height 14
click at [295, 157] on div "Delete" at bounding box center [299, 158] width 65 height 29
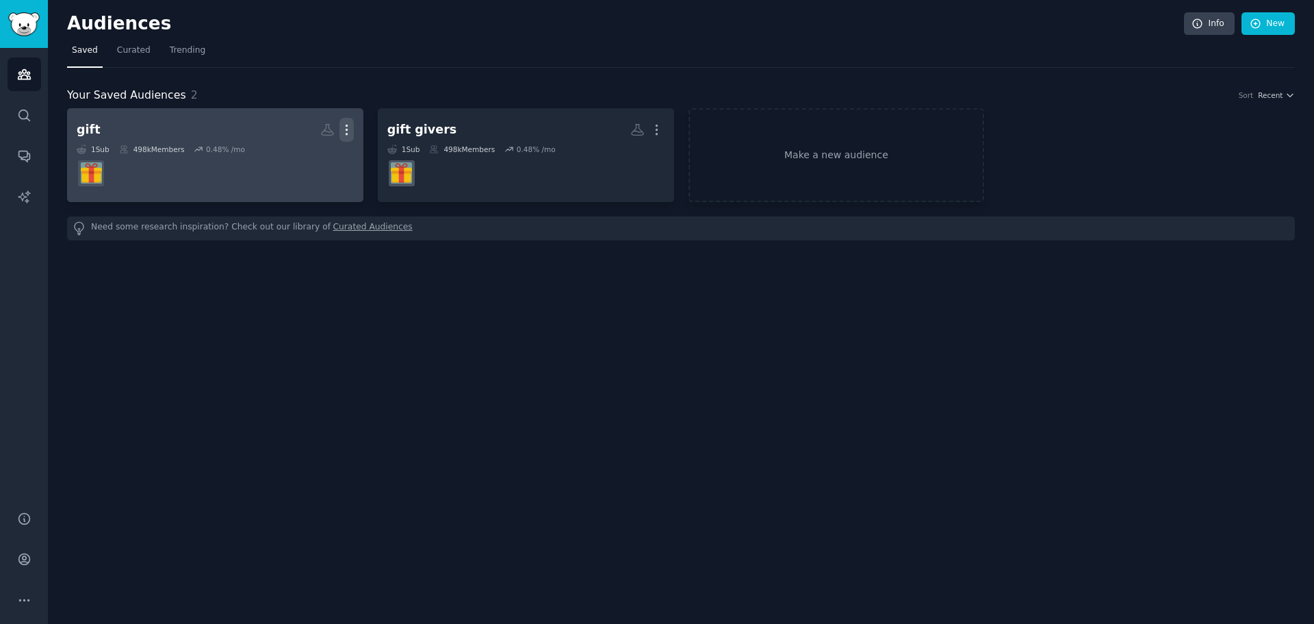
click at [349, 127] on icon "button" at bounding box center [346, 130] width 14 height 14
click at [308, 137] on p "View" at bounding box center [305, 134] width 23 height 14
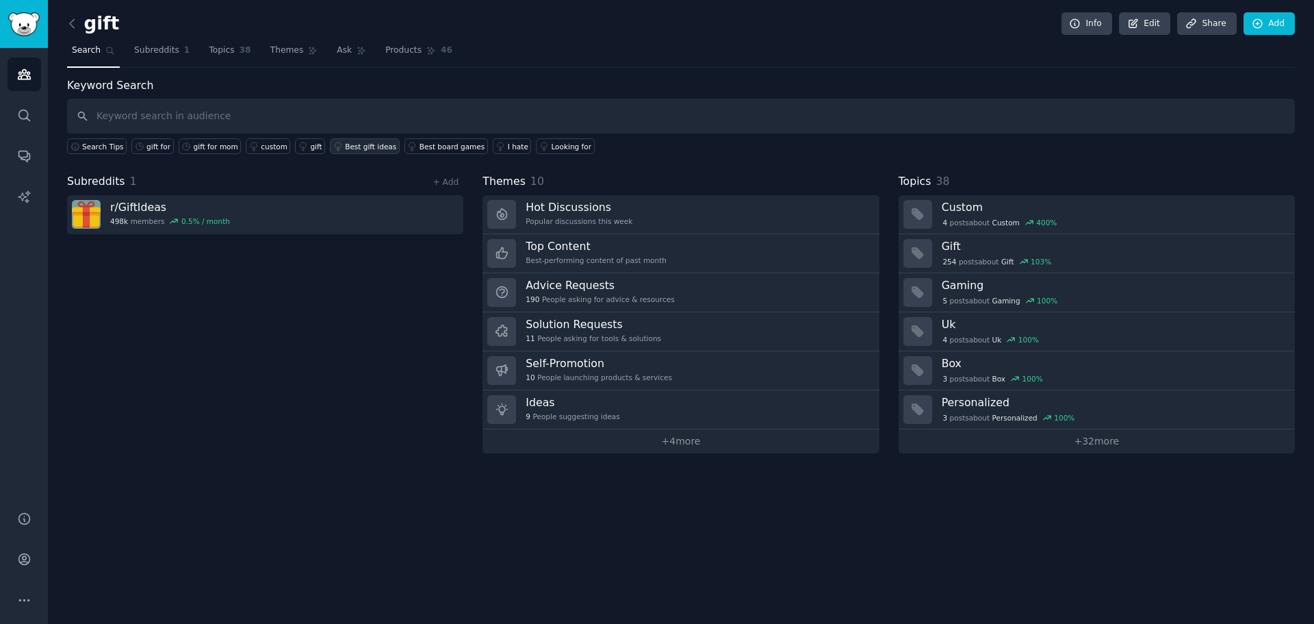
click at [345, 143] on div "Best gift ideas" at bounding box center [370, 147] width 51 height 10
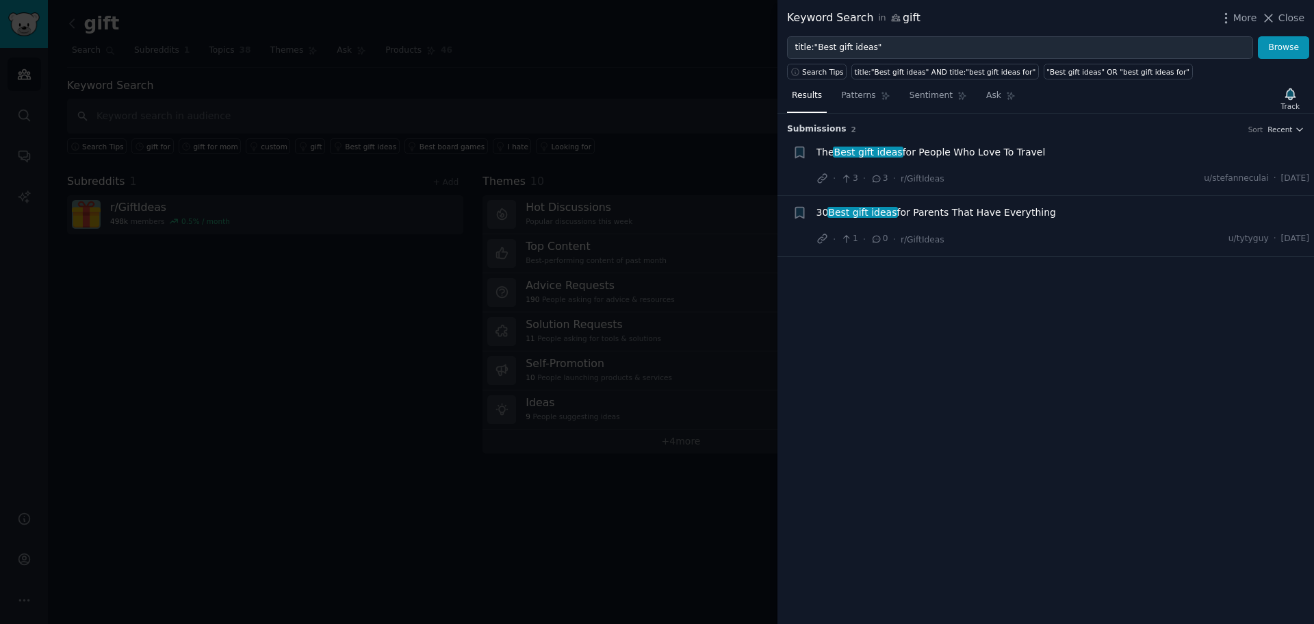
click at [985, 207] on span "30 Best gift ideas for Parents That Have Everything" at bounding box center [937, 212] width 240 height 14
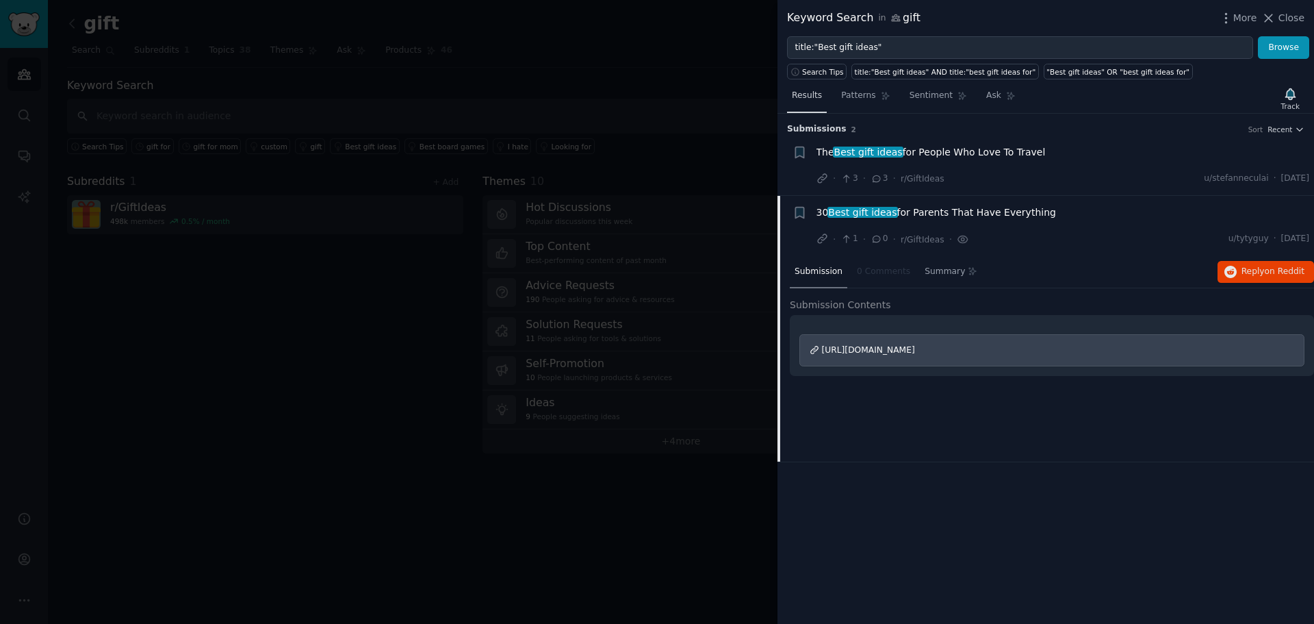
click at [803, 97] on span "Results" at bounding box center [807, 96] width 30 height 12
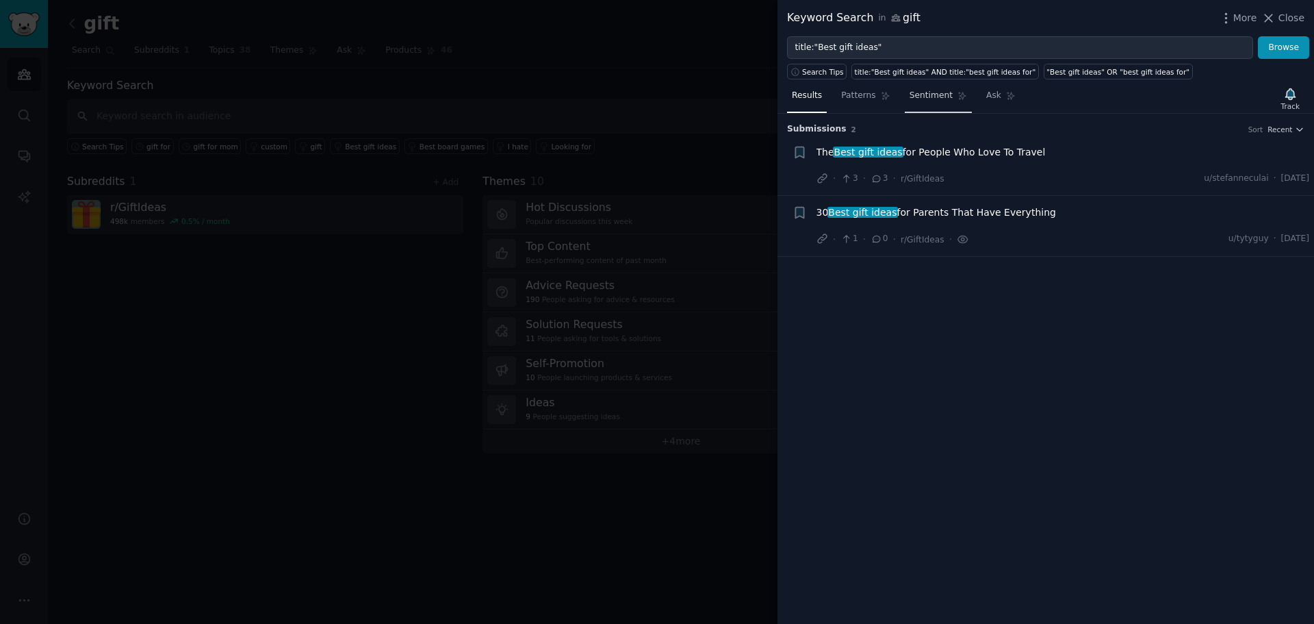
click at [916, 102] on link "Sentiment" at bounding box center [938, 99] width 67 height 28
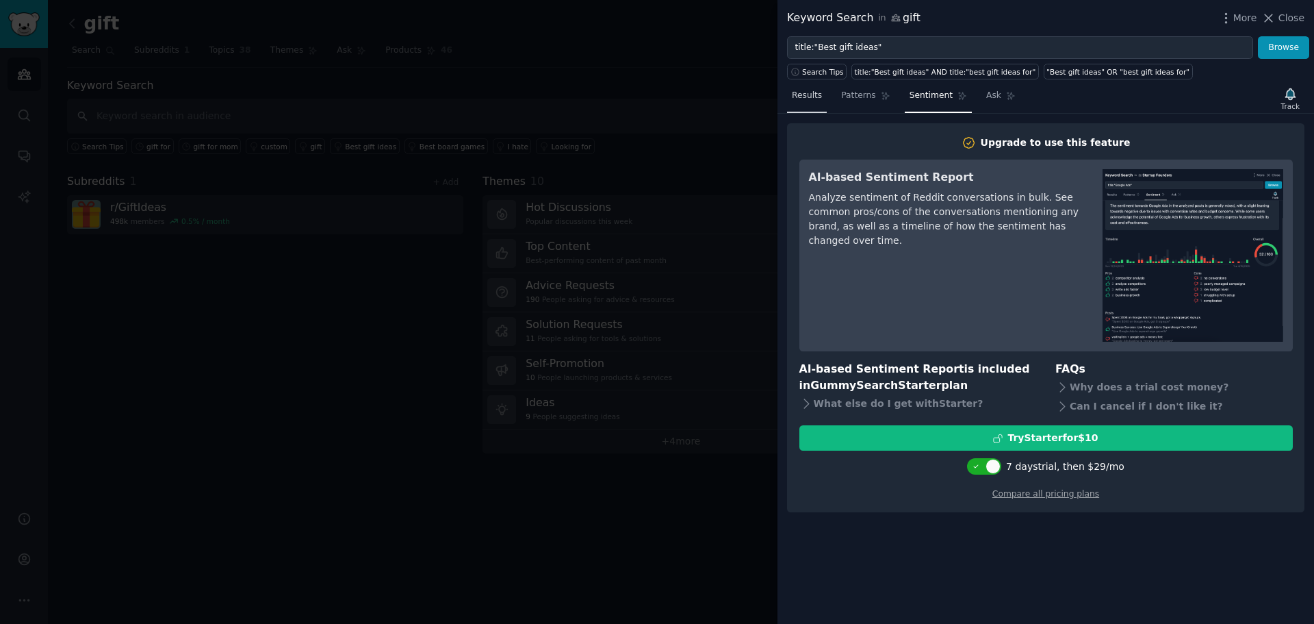
click at [812, 100] on span "Results" at bounding box center [807, 96] width 30 height 12
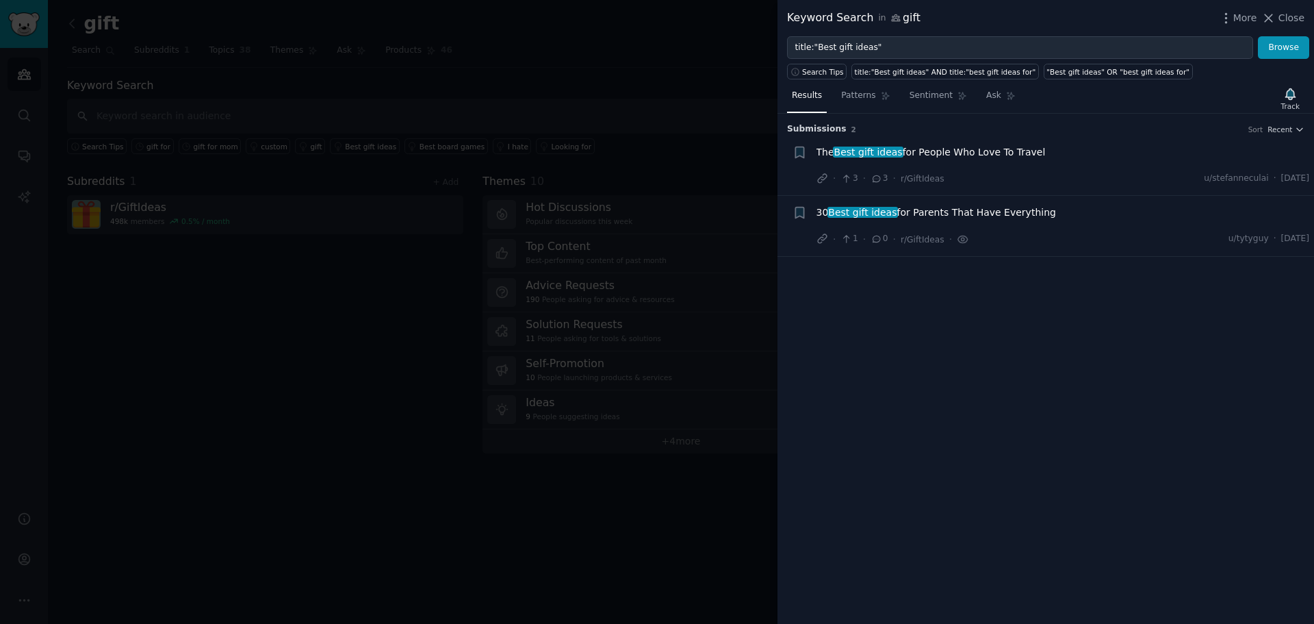
click at [830, 211] on span "Best gift ideas" at bounding box center [862, 212] width 71 height 11
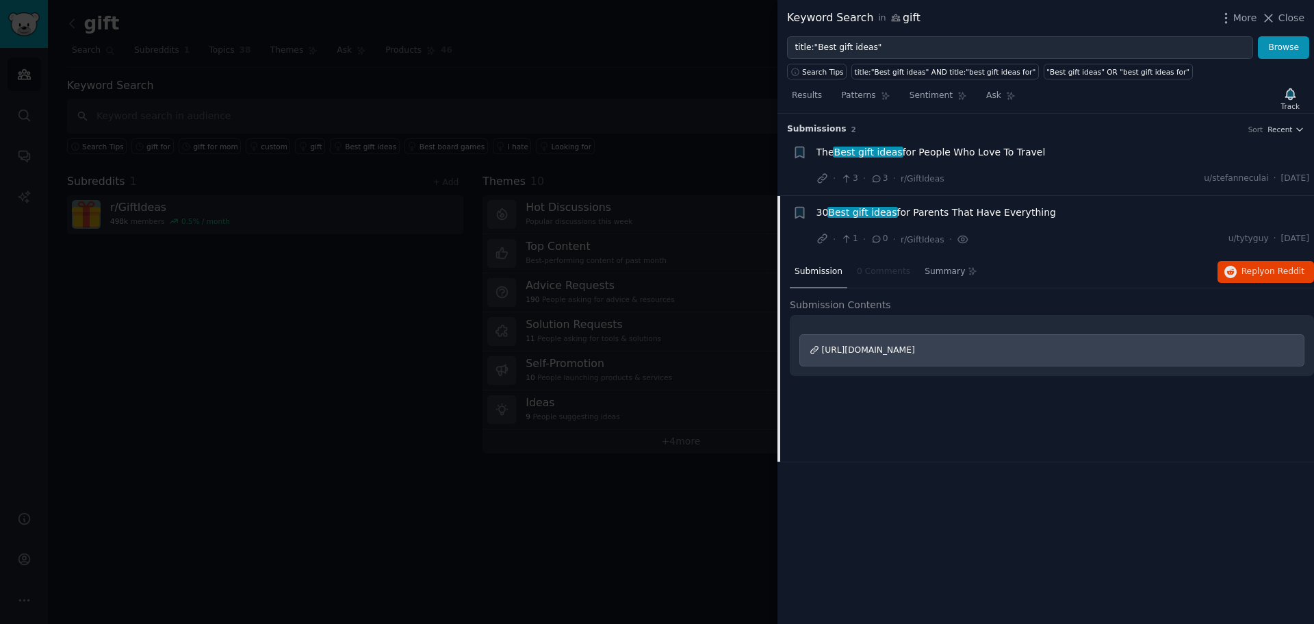
click at [117, 324] on div at bounding box center [657, 312] width 1314 height 624
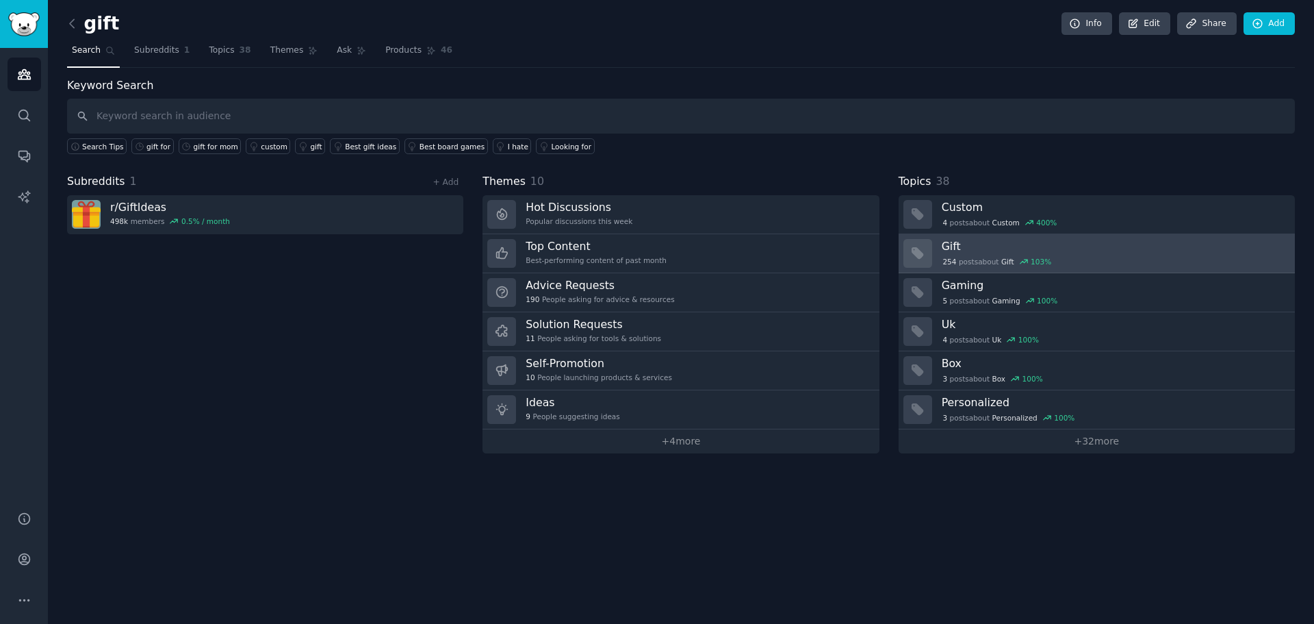
click at [956, 245] on h3 "Gift" at bounding box center [1114, 246] width 344 height 14
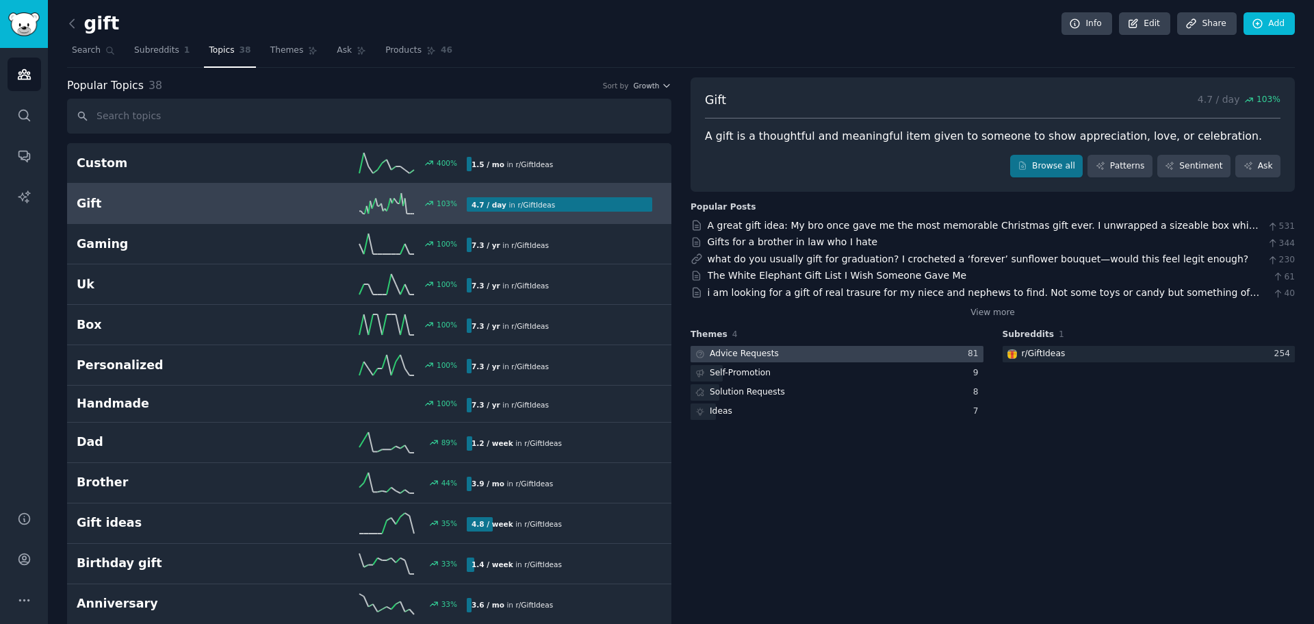
click at [729, 347] on div "Advice Requests" at bounding box center [736, 354] width 90 height 17
